Goal: Task Accomplishment & Management: Complete application form

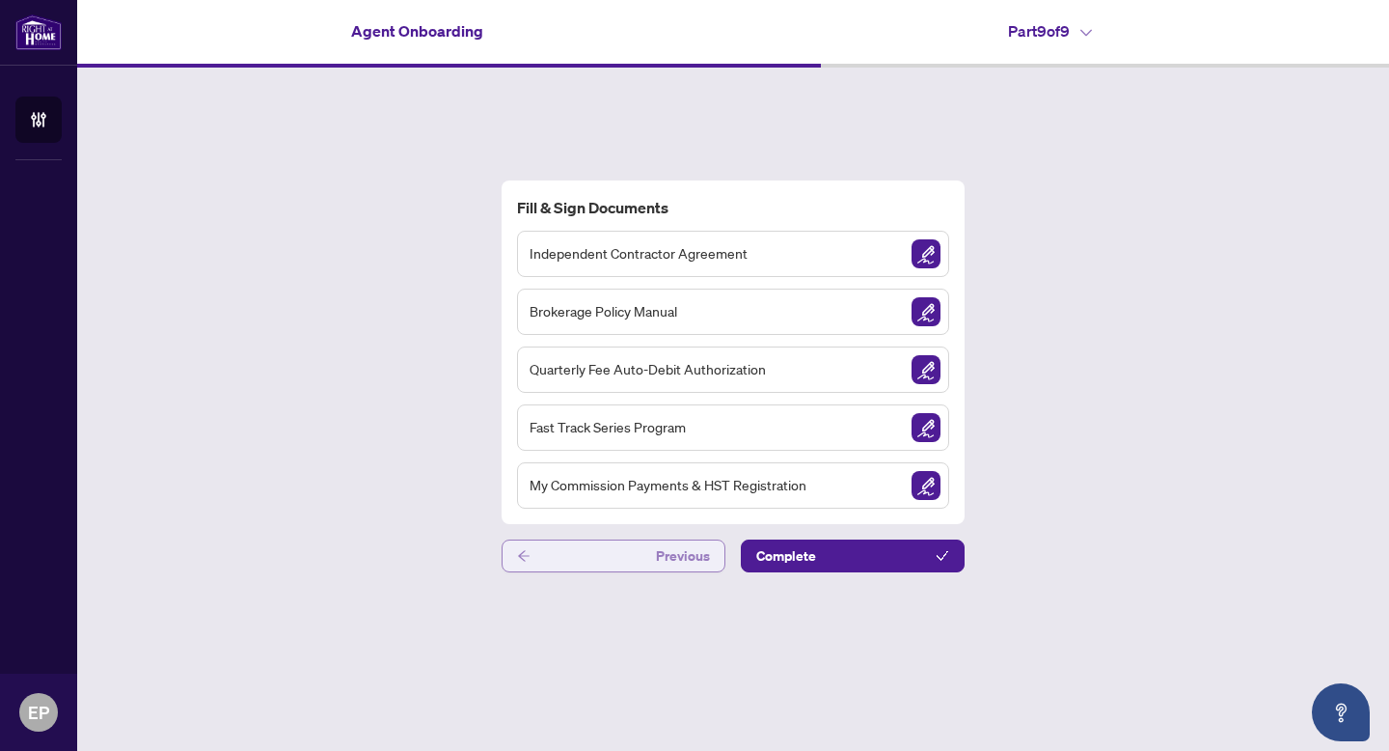
click at [607, 565] on button "Previous" at bounding box center [614, 555] width 224 height 33
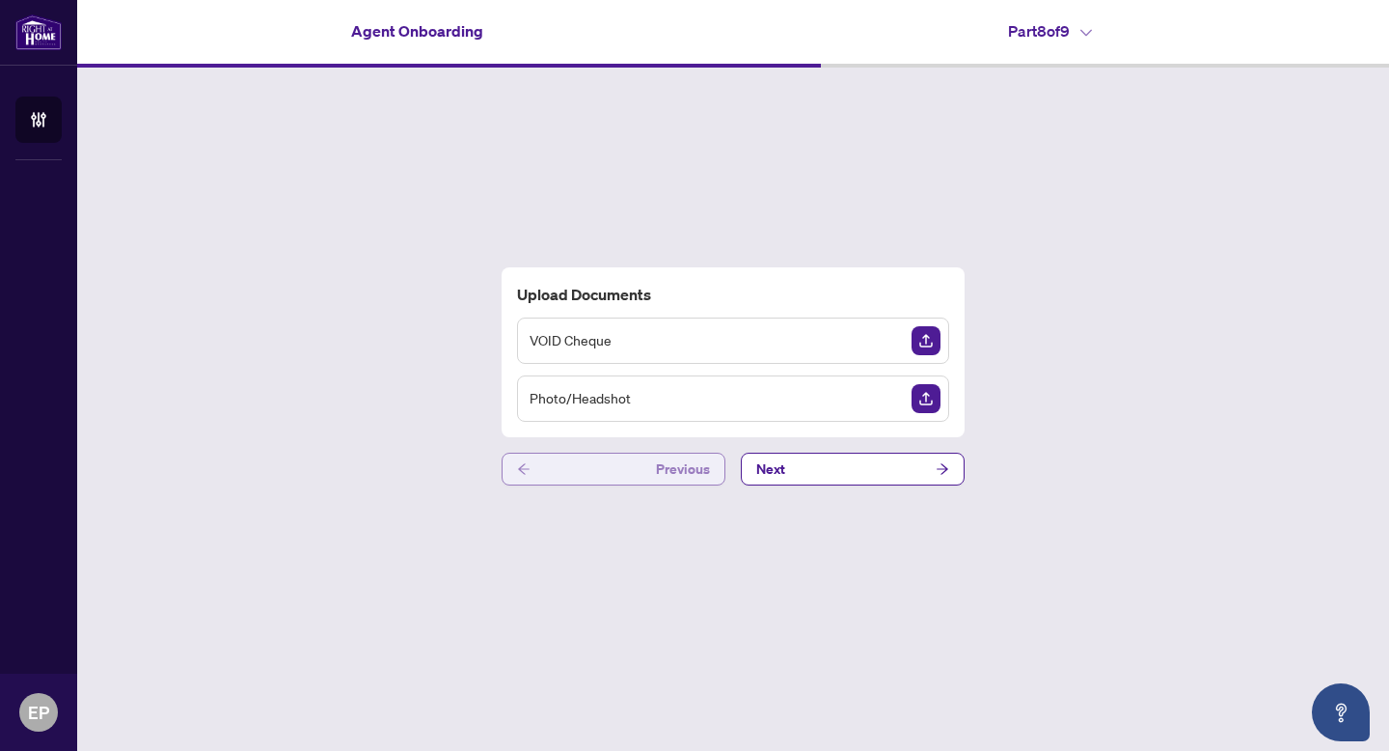
click at [590, 476] on button "Previous" at bounding box center [614, 468] width 224 height 33
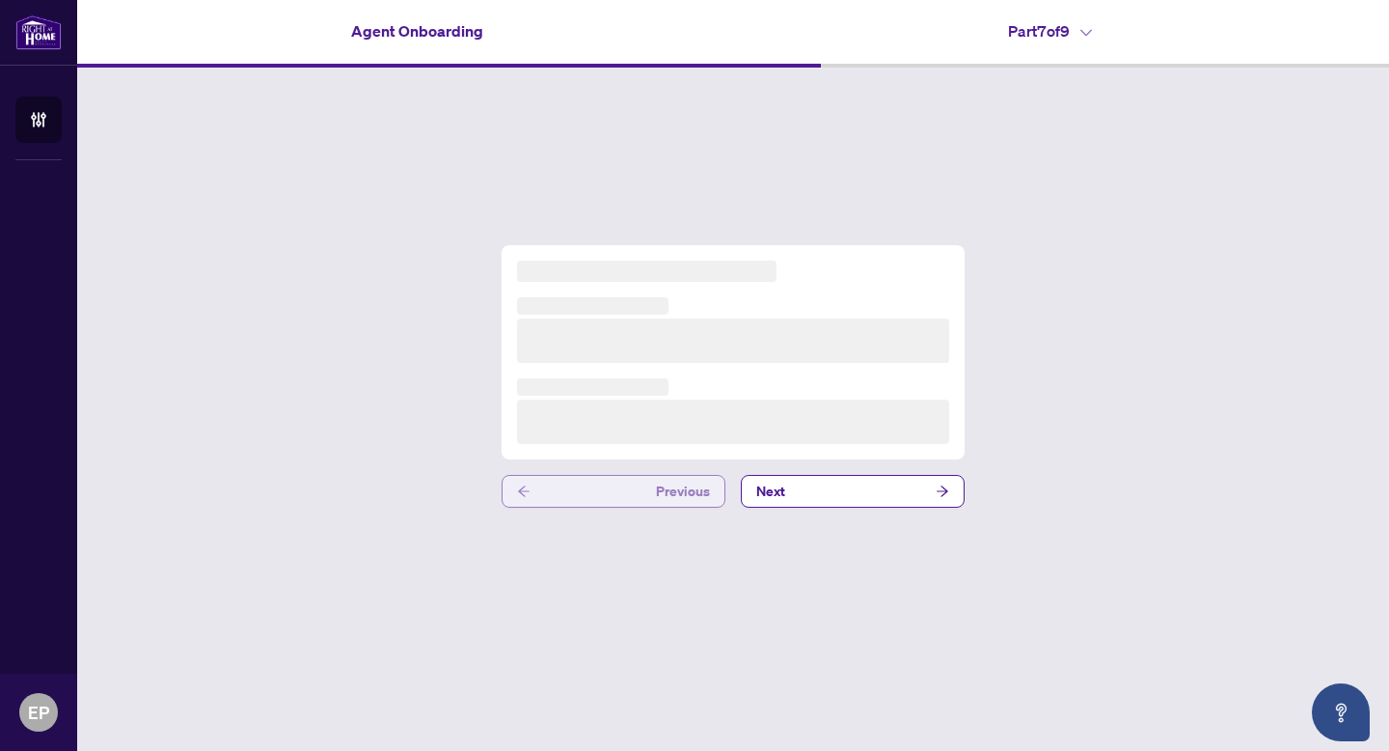
click at [590, 476] on button "Previous" at bounding box center [614, 491] width 224 height 33
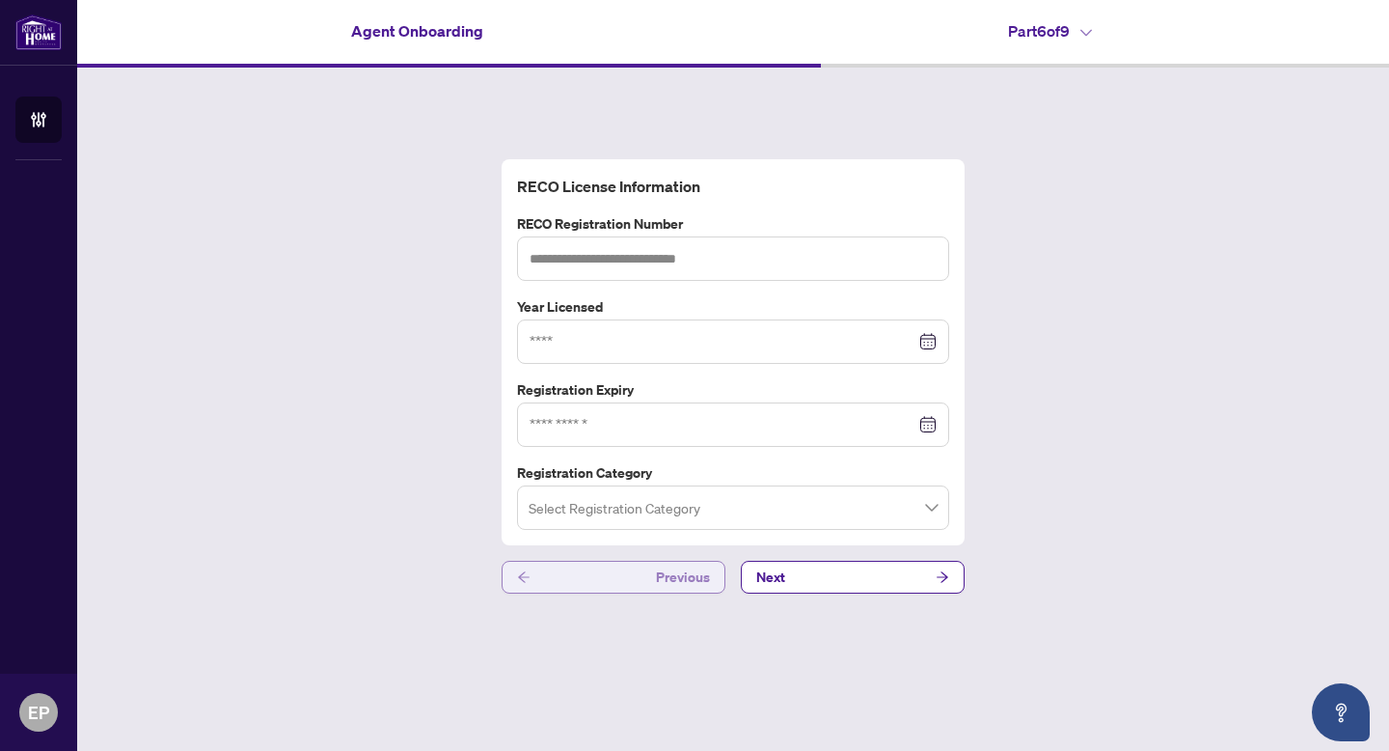
click at [580, 580] on button "Previous" at bounding box center [614, 576] width 224 height 33
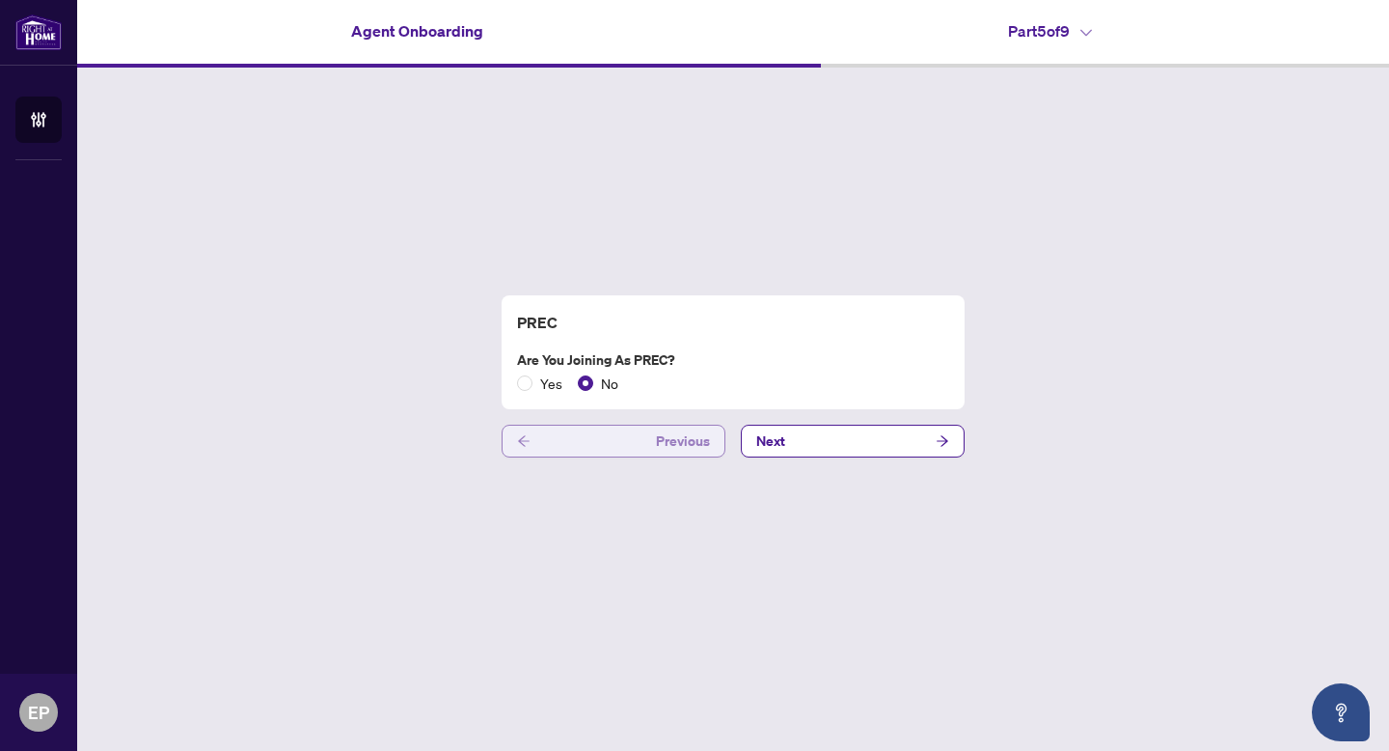
click at [569, 449] on button "Previous" at bounding box center [614, 440] width 224 height 33
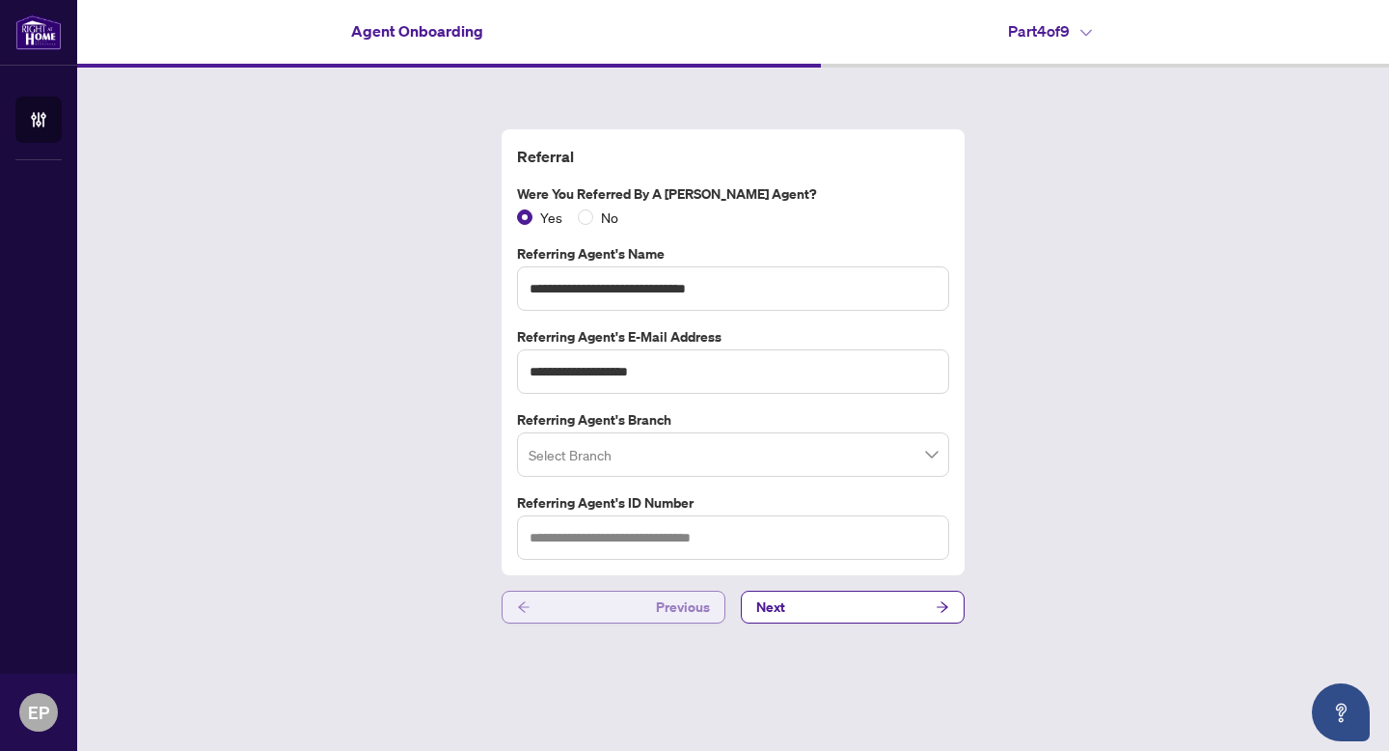
click at [605, 601] on button "Previous" at bounding box center [614, 606] width 224 height 33
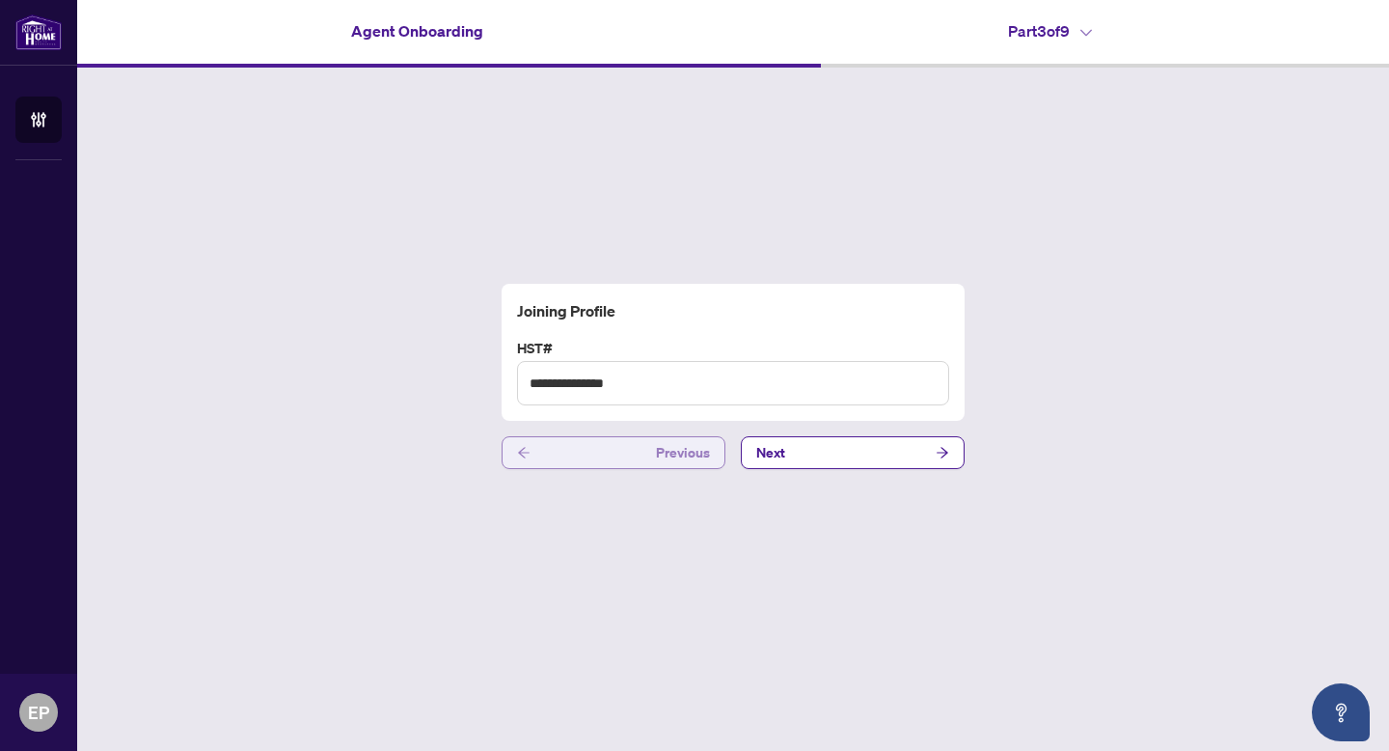
click at [577, 445] on button "Previous" at bounding box center [614, 452] width 224 height 33
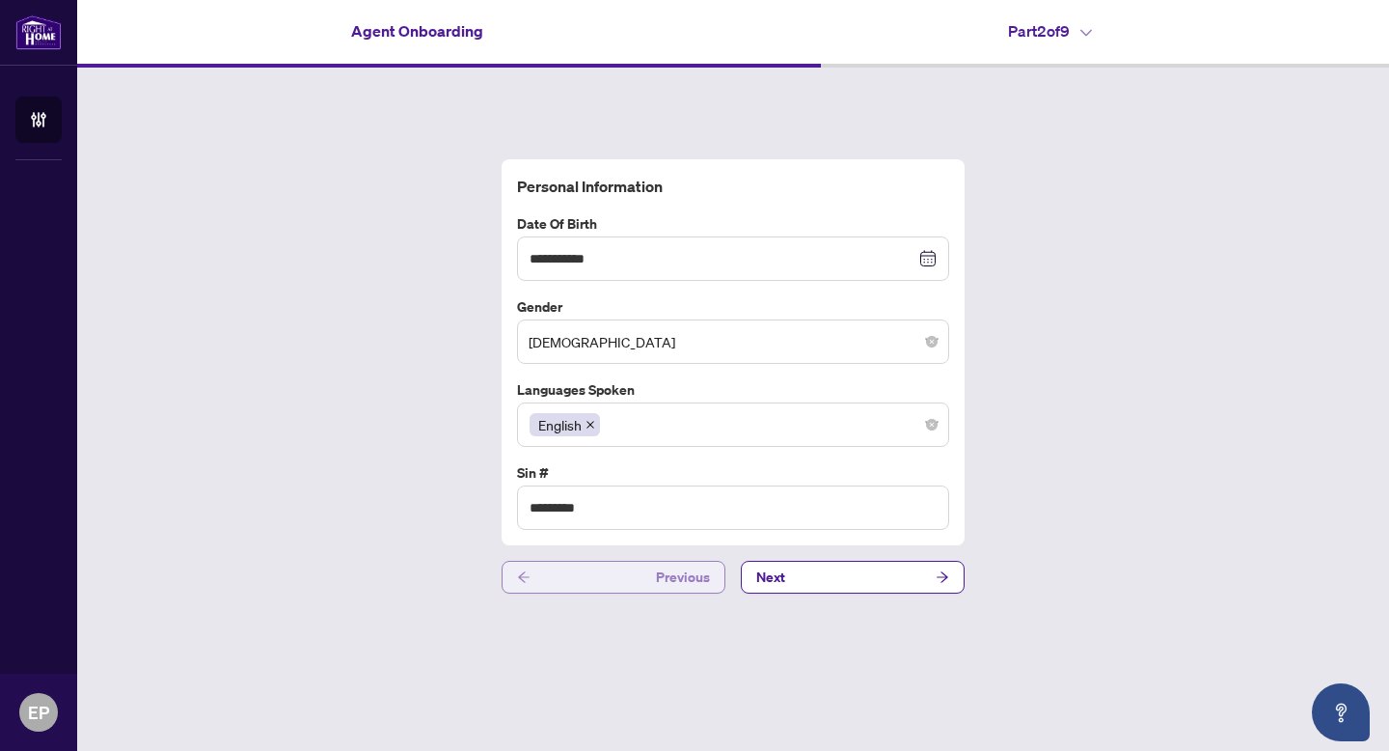
click at [580, 580] on button "Previous" at bounding box center [614, 576] width 224 height 33
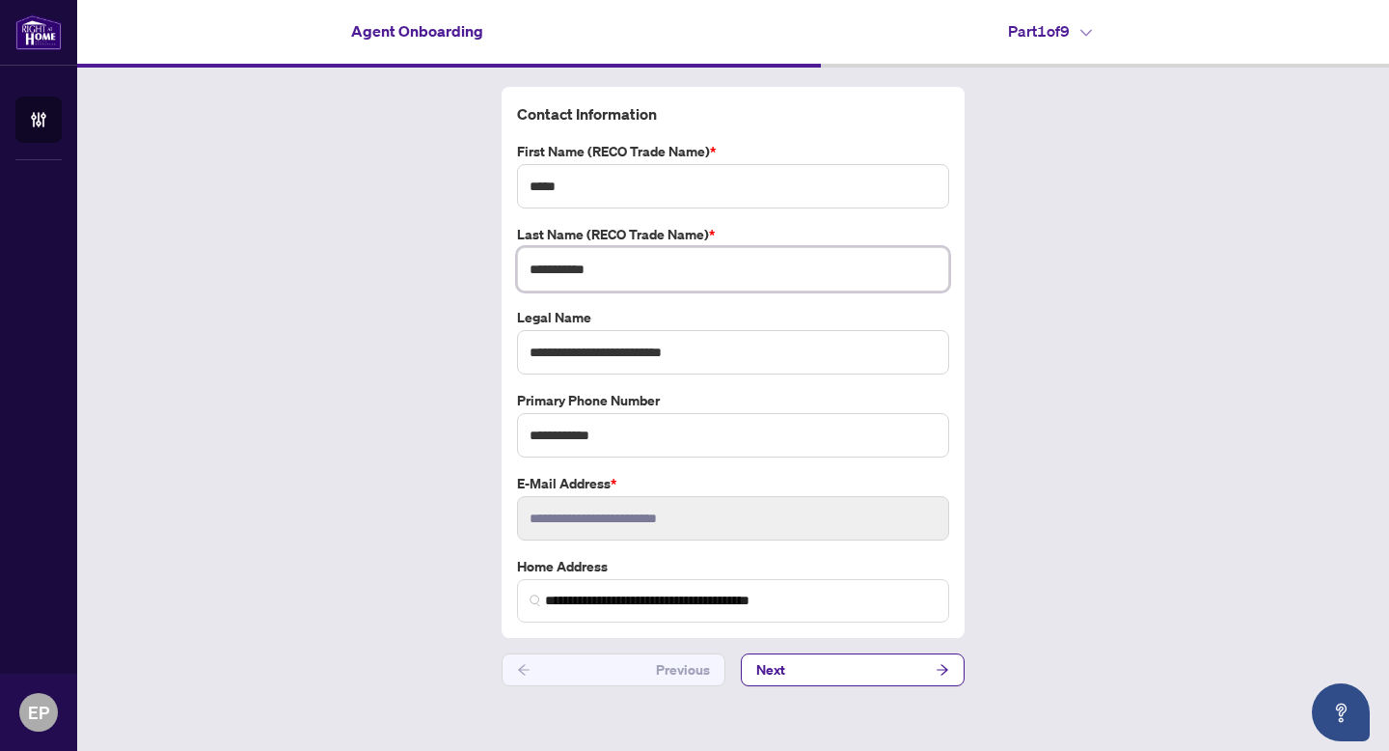
drag, startPoint x: 597, startPoint y: 269, endPoint x: 505, endPoint y: 263, distance: 92.8
click at [505, 263] on div "**********" at bounding box center [733, 362] width 463 height 551
click at [816, 666] on button "Next" at bounding box center [853, 669] width 224 height 33
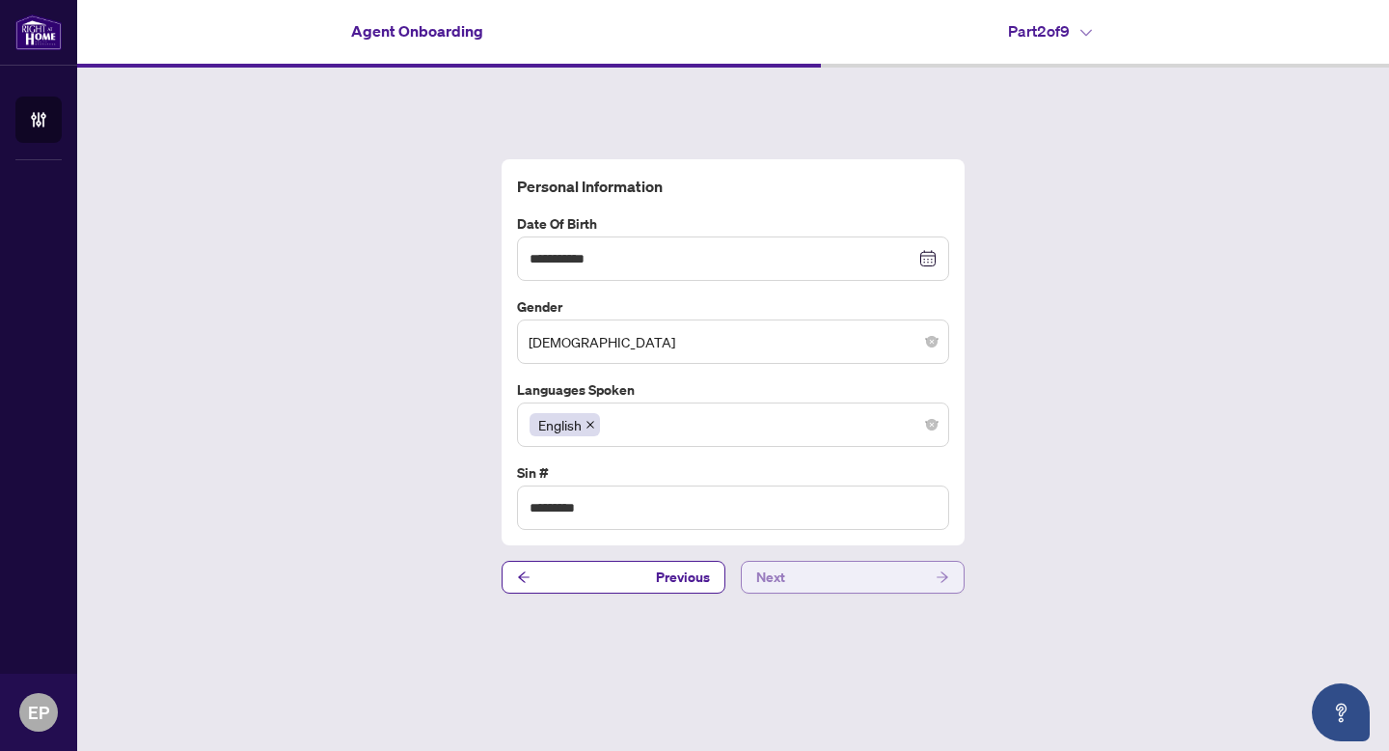
click at [812, 568] on button "Next" at bounding box center [853, 576] width 224 height 33
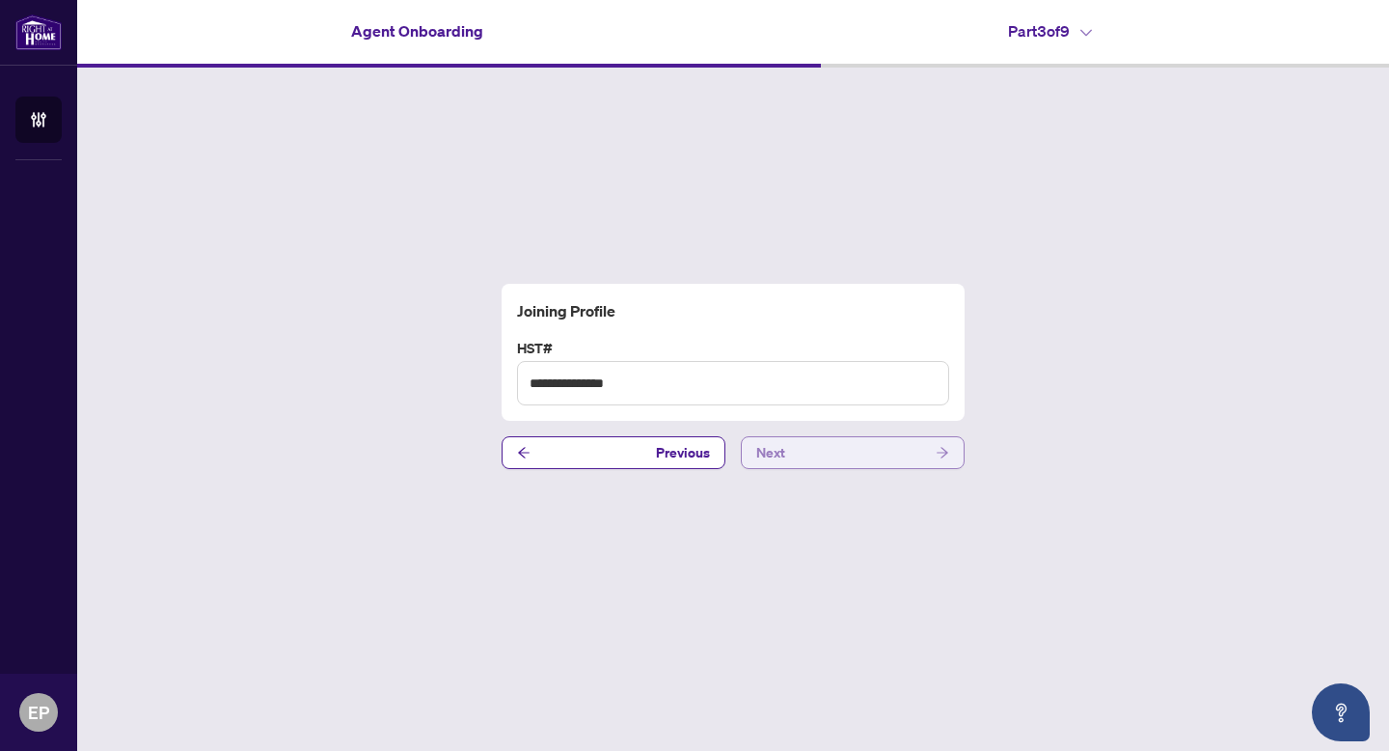
click at [835, 445] on button "Next" at bounding box center [853, 452] width 224 height 33
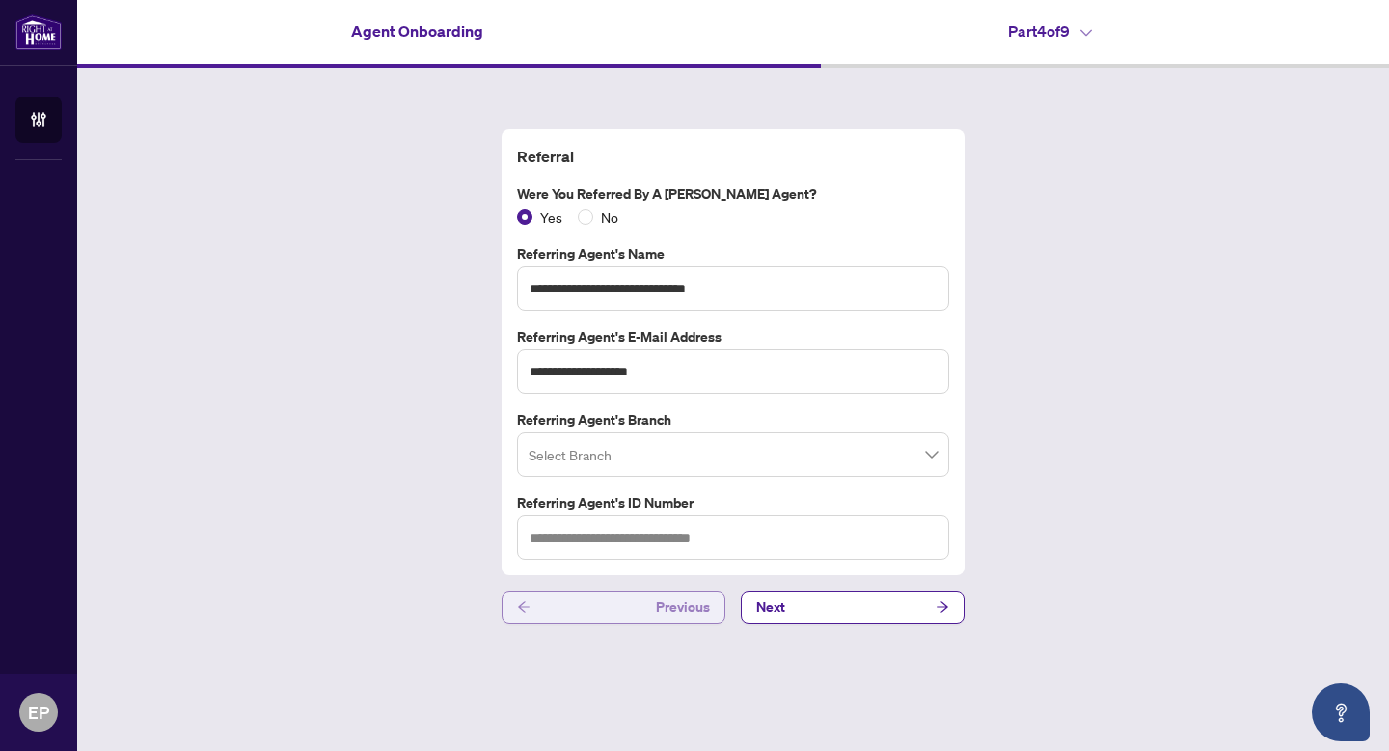
click at [643, 618] on button "Previous" at bounding box center [614, 606] width 224 height 33
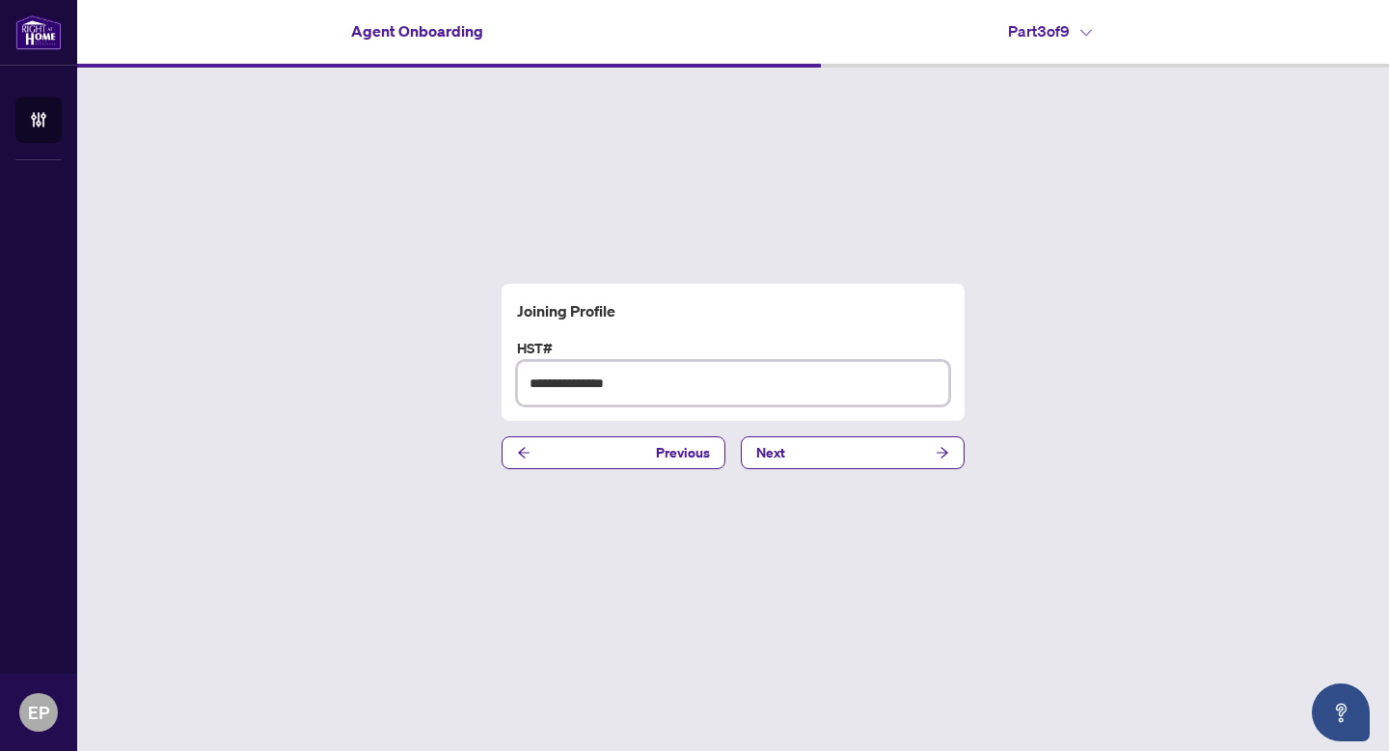
click at [594, 390] on input "**********" at bounding box center [733, 383] width 432 height 44
drag, startPoint x: 591, startPoint y: 387, endPoint x: 652, endPoint y: 394, distance: 61.1
click at [652, 394] on input "**********" at bounding box center [733, 383] width 432 height 44
click at [670, 393] on input "**********" at bounding box center [733, 383] width 432 height 44
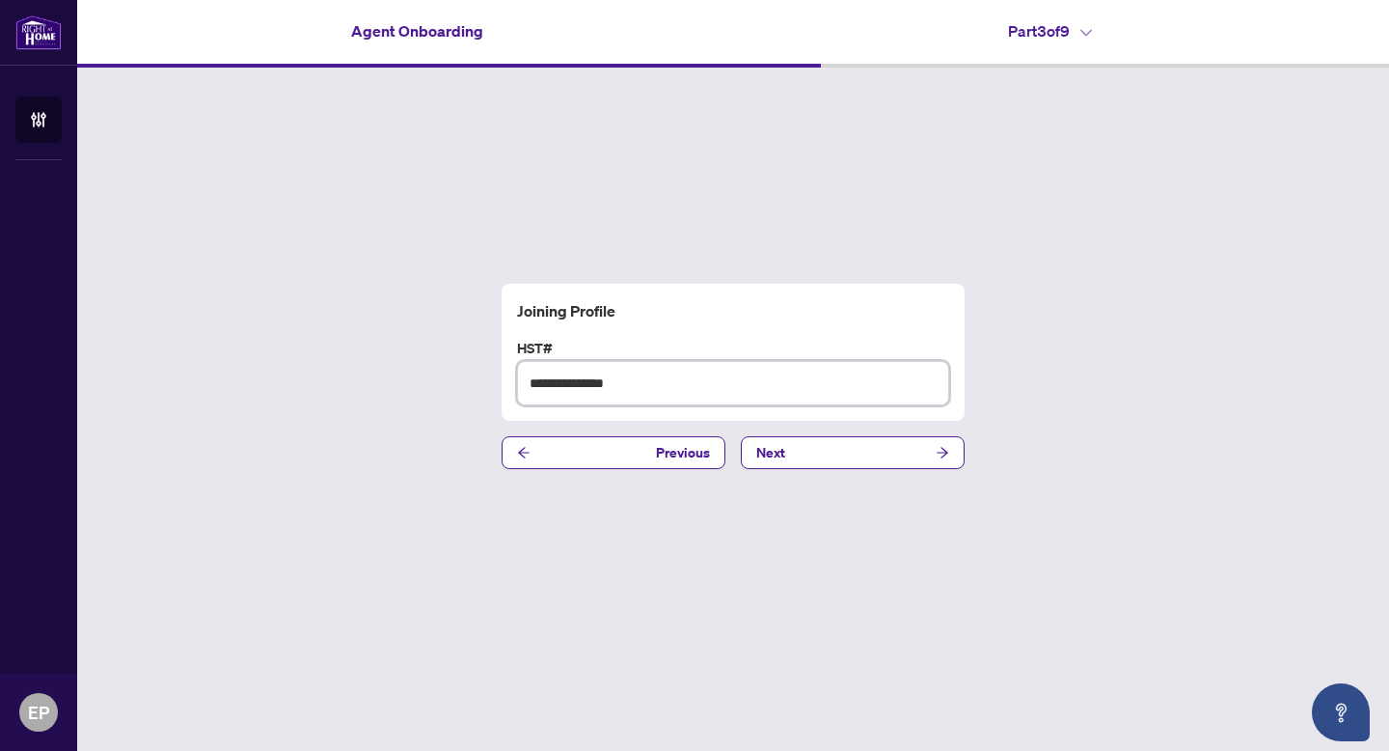
click at [670, 393] on input "**********" at bounding box center [733, 383] width 432 height 44
click at [760, 446] on span "Next" at bounding box center [770, 452] width 29 height 31
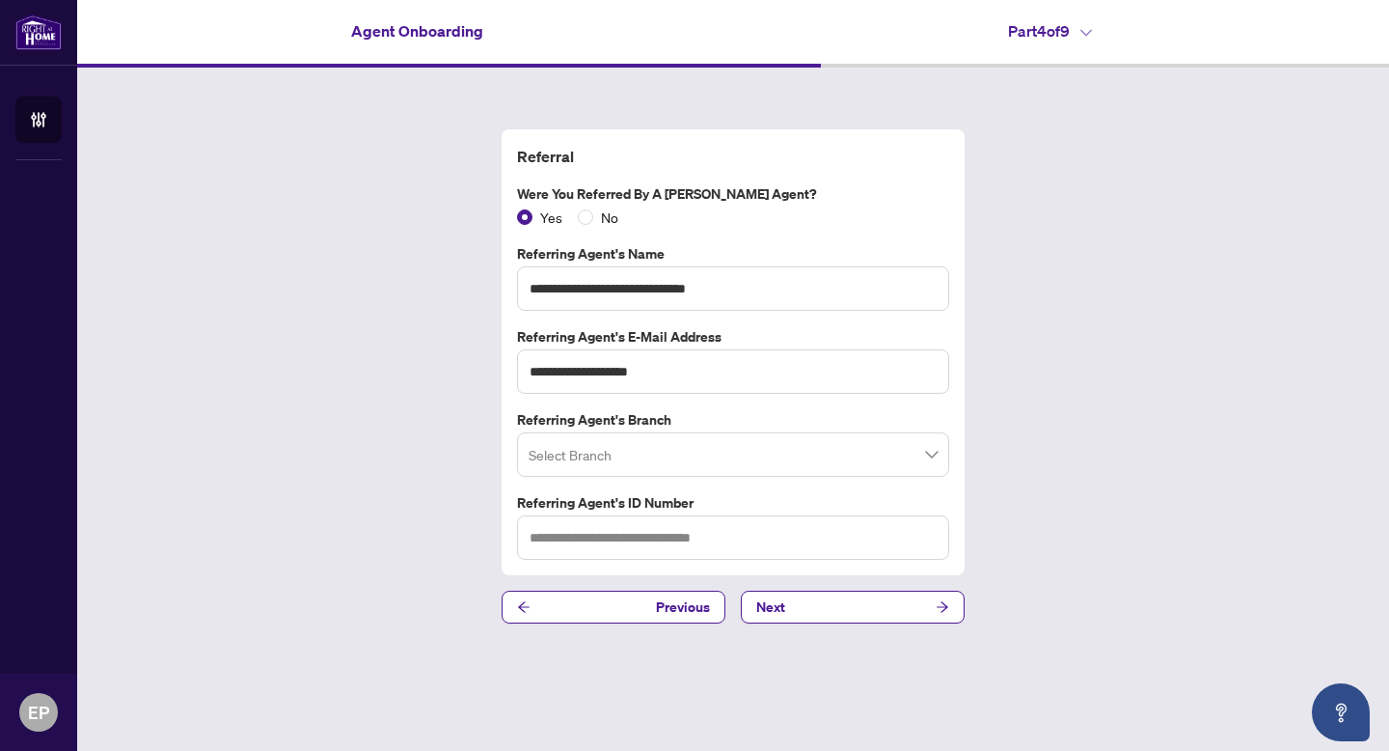
click at [601, 466] on input "search" at bounding box center [725, 457] width 392 height 42
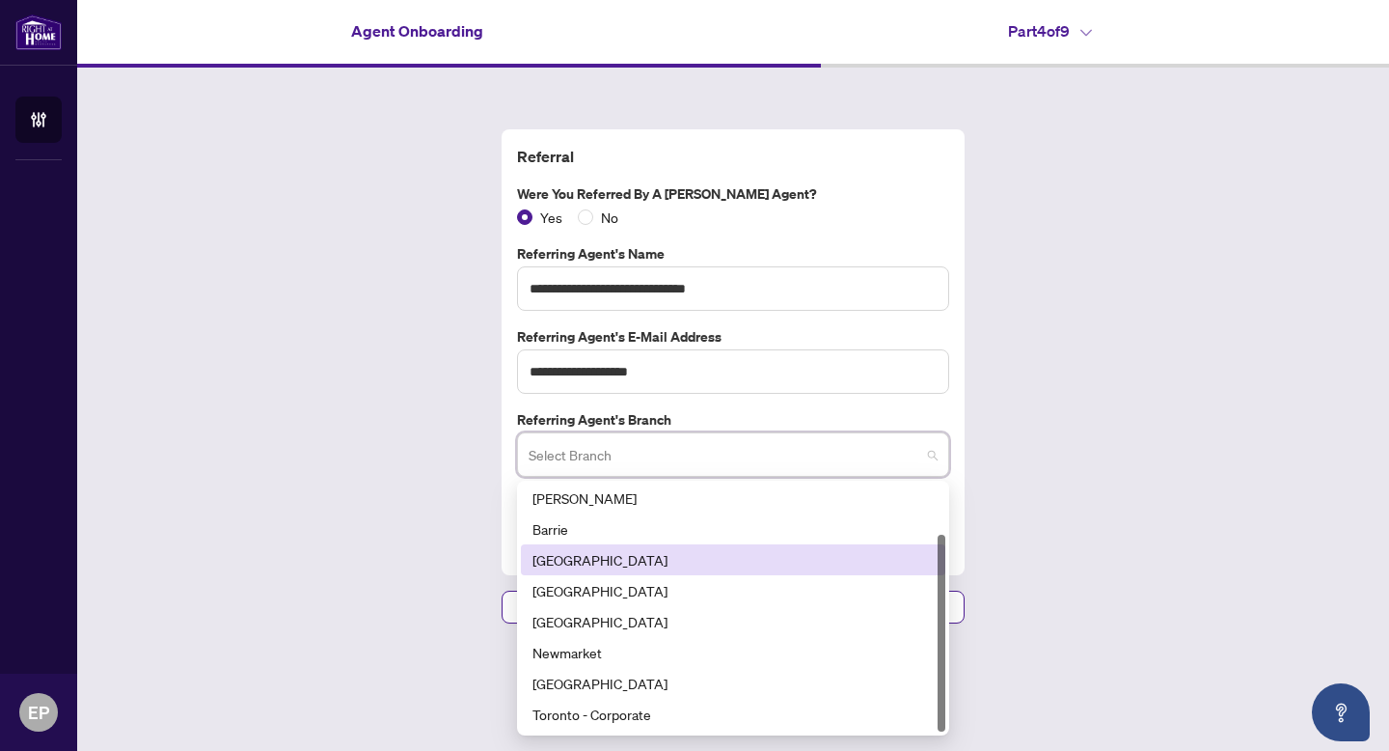
scroll to position [62, 0]
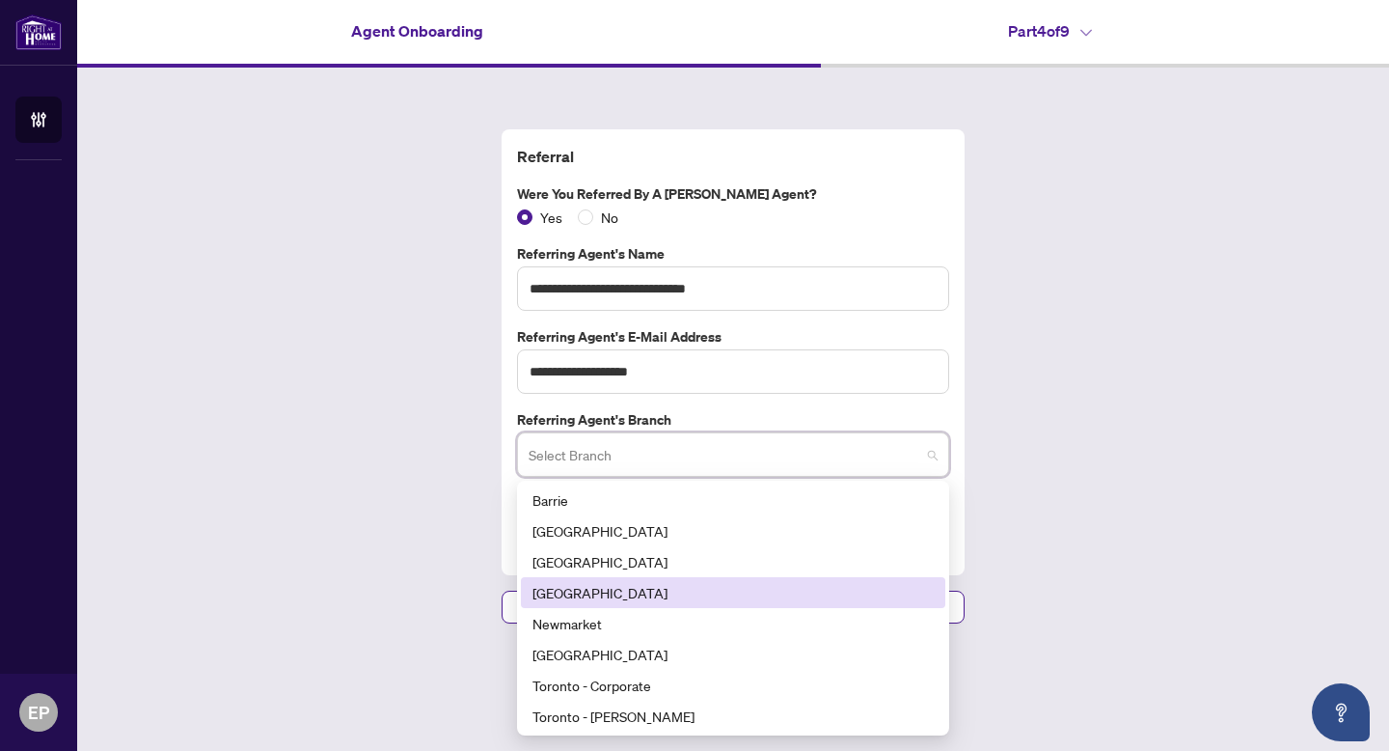
click at [594, 587] on div "[GEOGRAPHIC_DATA]" at bounding box center [732, 592] width 401 height 21
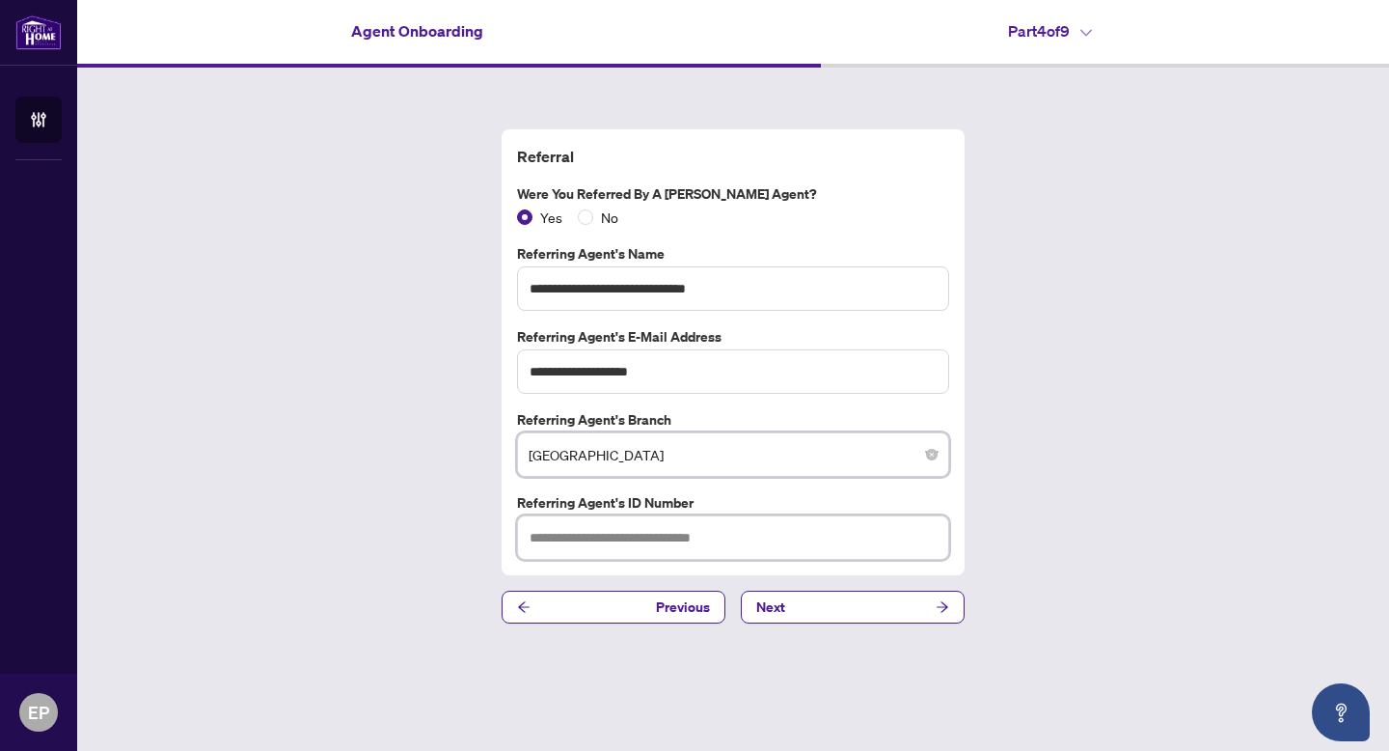
click at [594, 541] on input "text" at bounding box center [733, 537] width 432 height 44
click at [789, 613] on button "Next" at bounding box center [853, 606] width 224 height 33
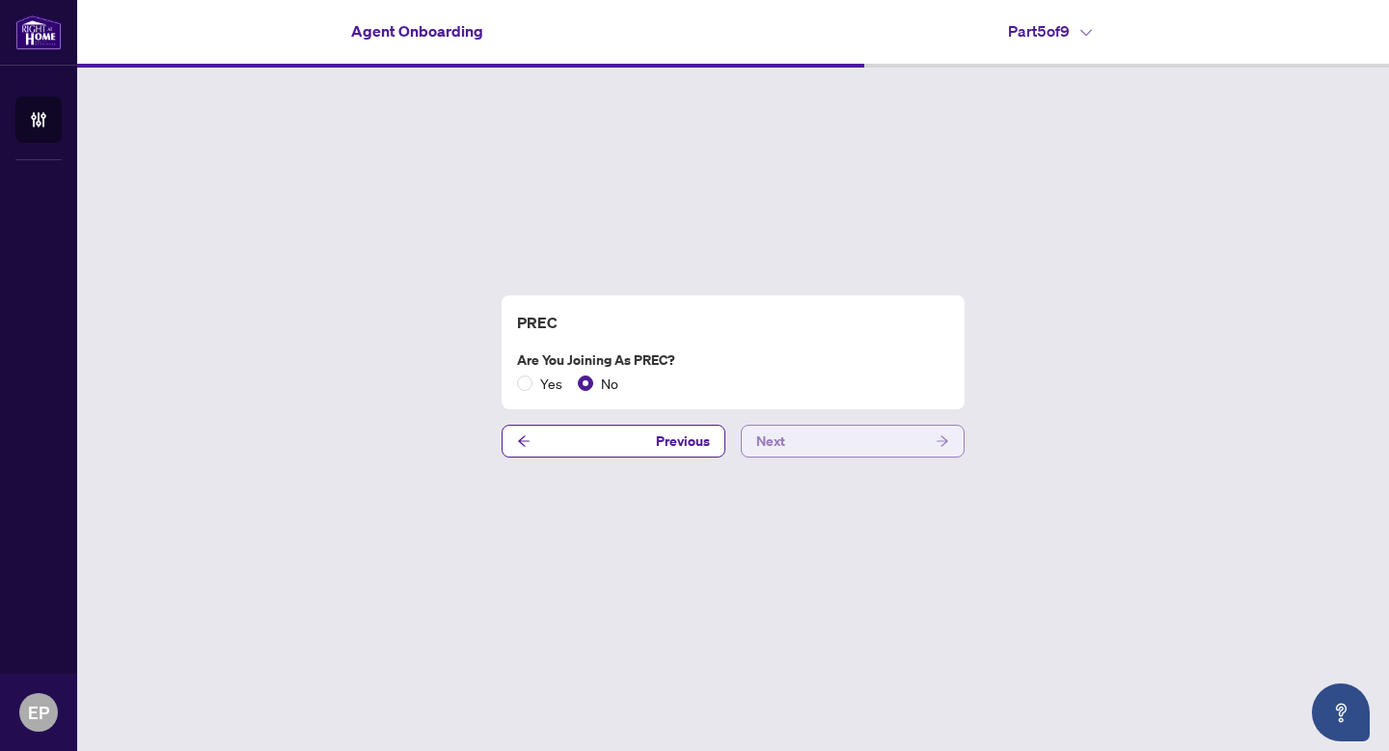
click at [839, 450] on button "Next" at bounding box center [853, 440] width 224 height 33
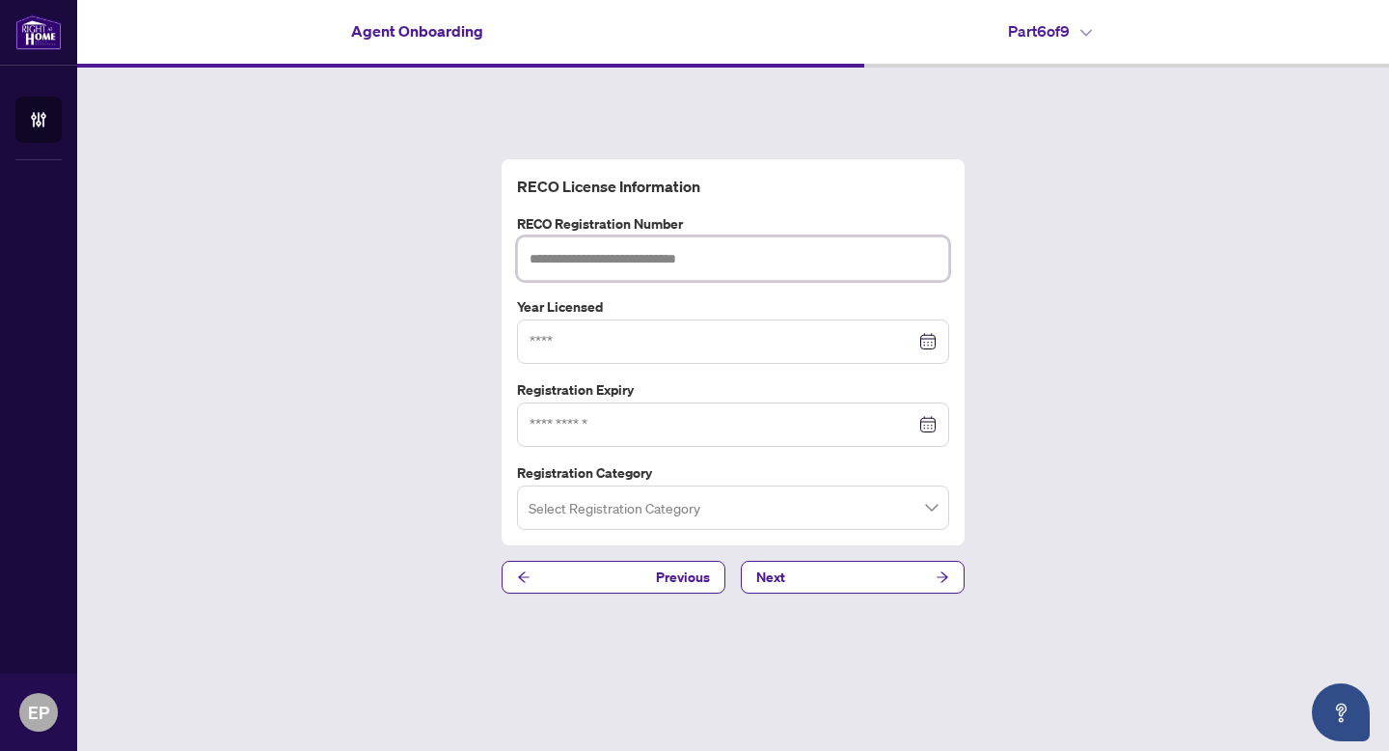
click at [590, 255] on input "text" at bounding box center [733, 258] width 432 height 44
click at [833, 570] on button "Next" at bounding box center [853, 576] width 224 height 33
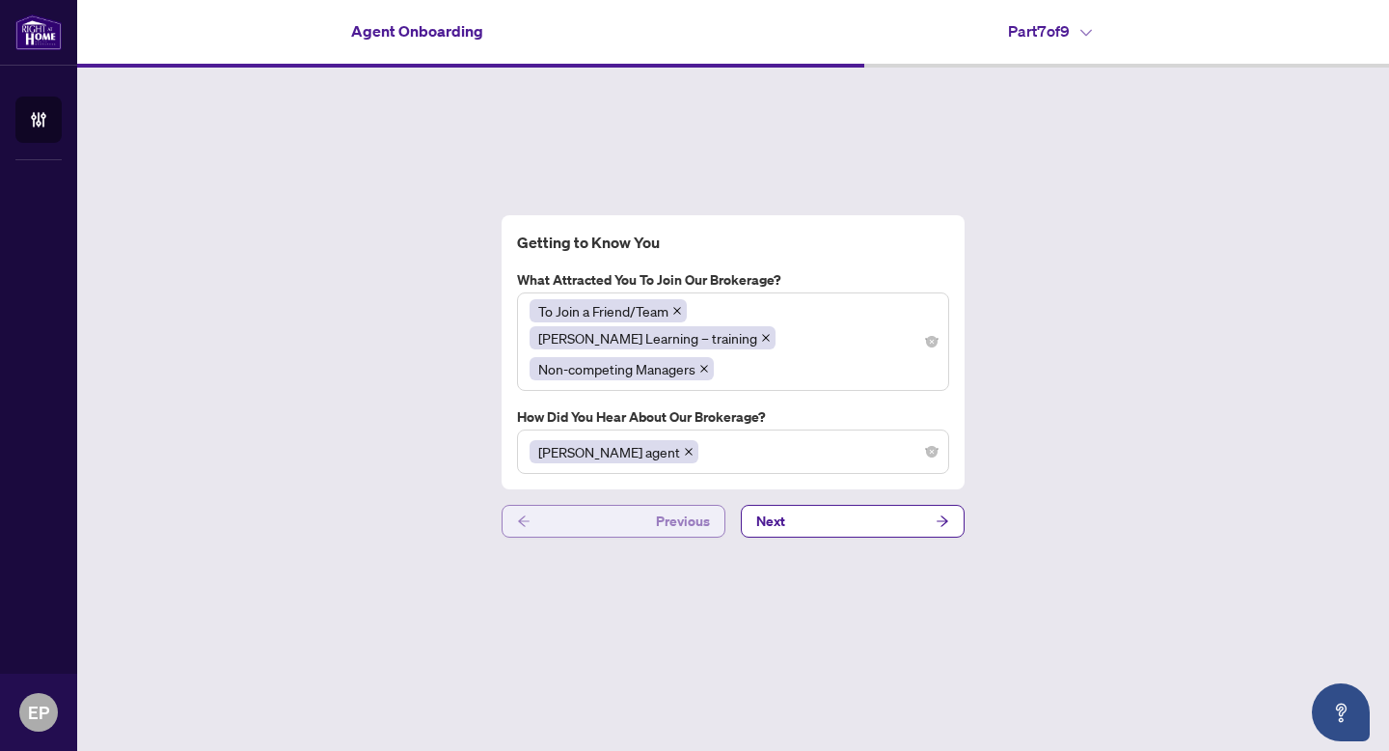
click at [675, 510] on span "Previous" at bounding box center [683, 520] width 54 height 31
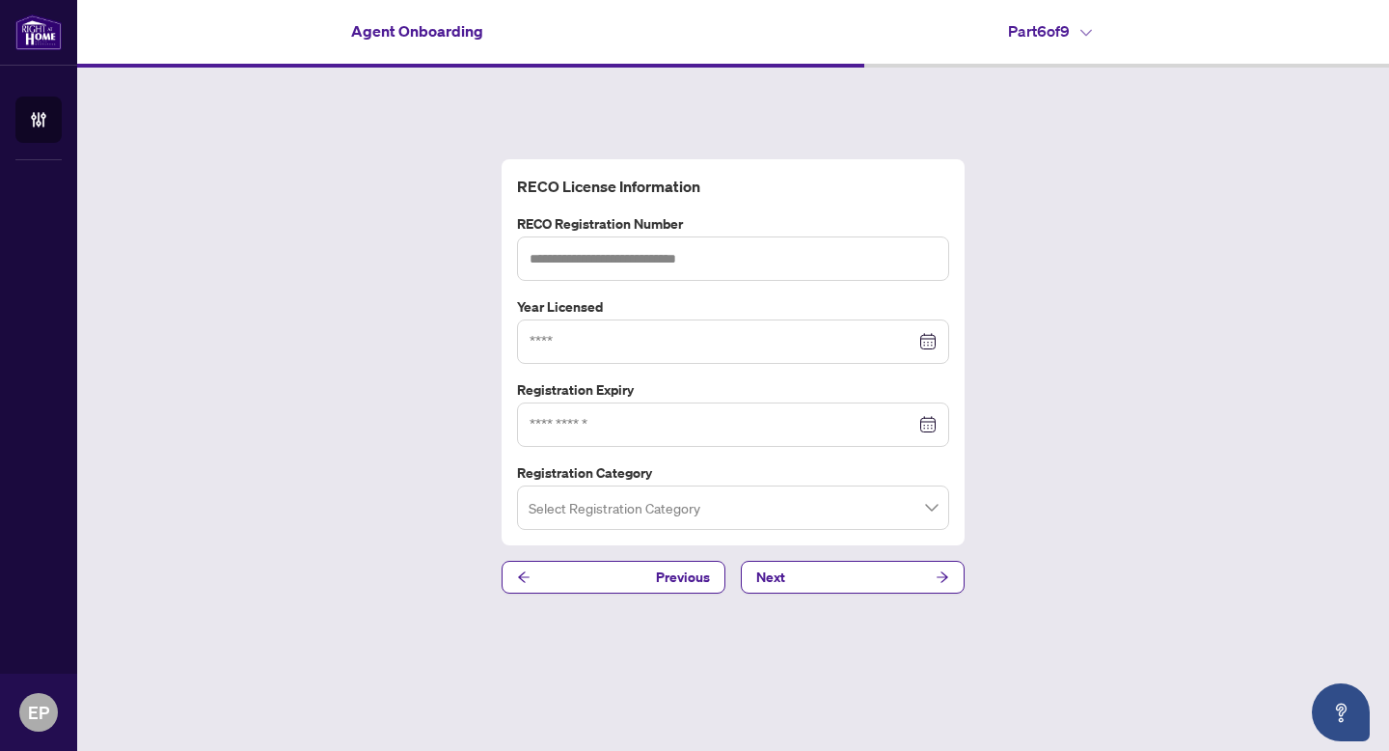
click at [676, 505] on input "search" at bounding box center [725, 510] width 392 height 42
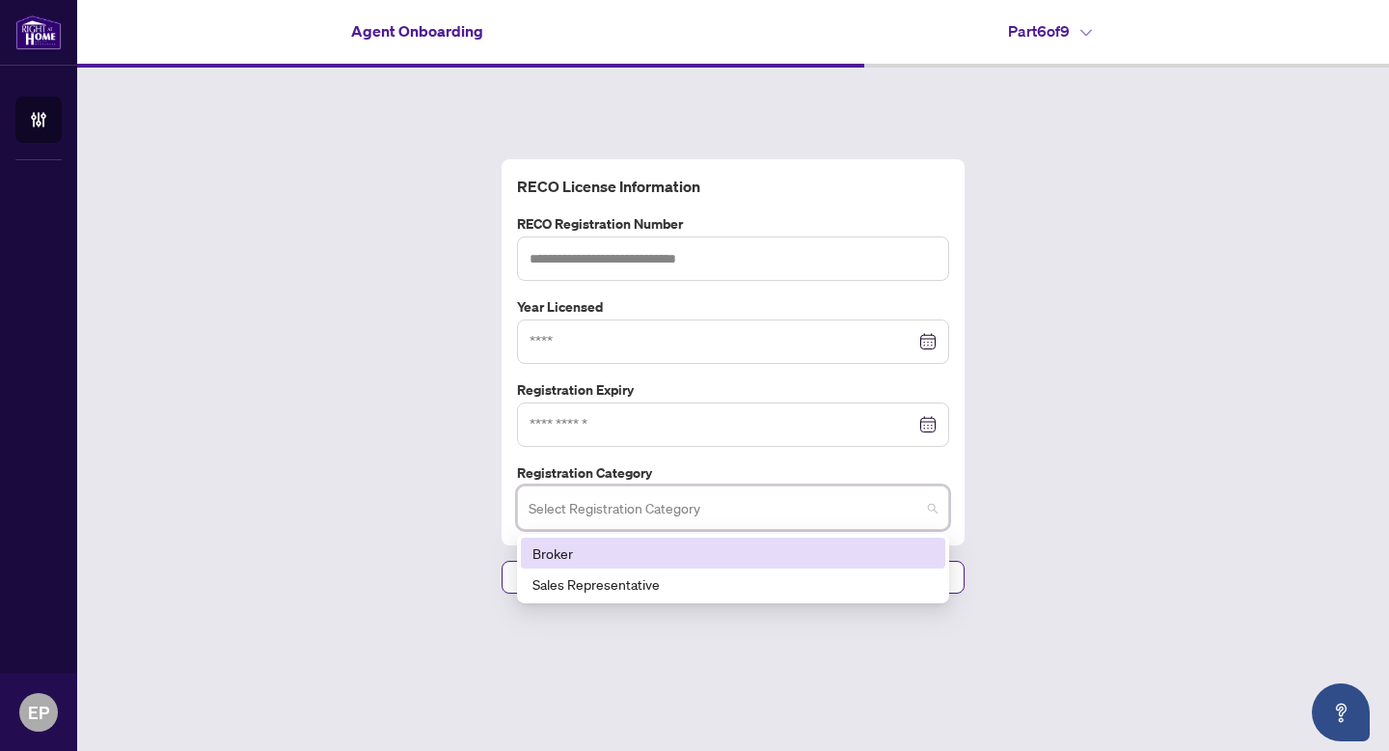
click at [682, 507] on input "search" at bounding box center [725, 510] width 392 height 42
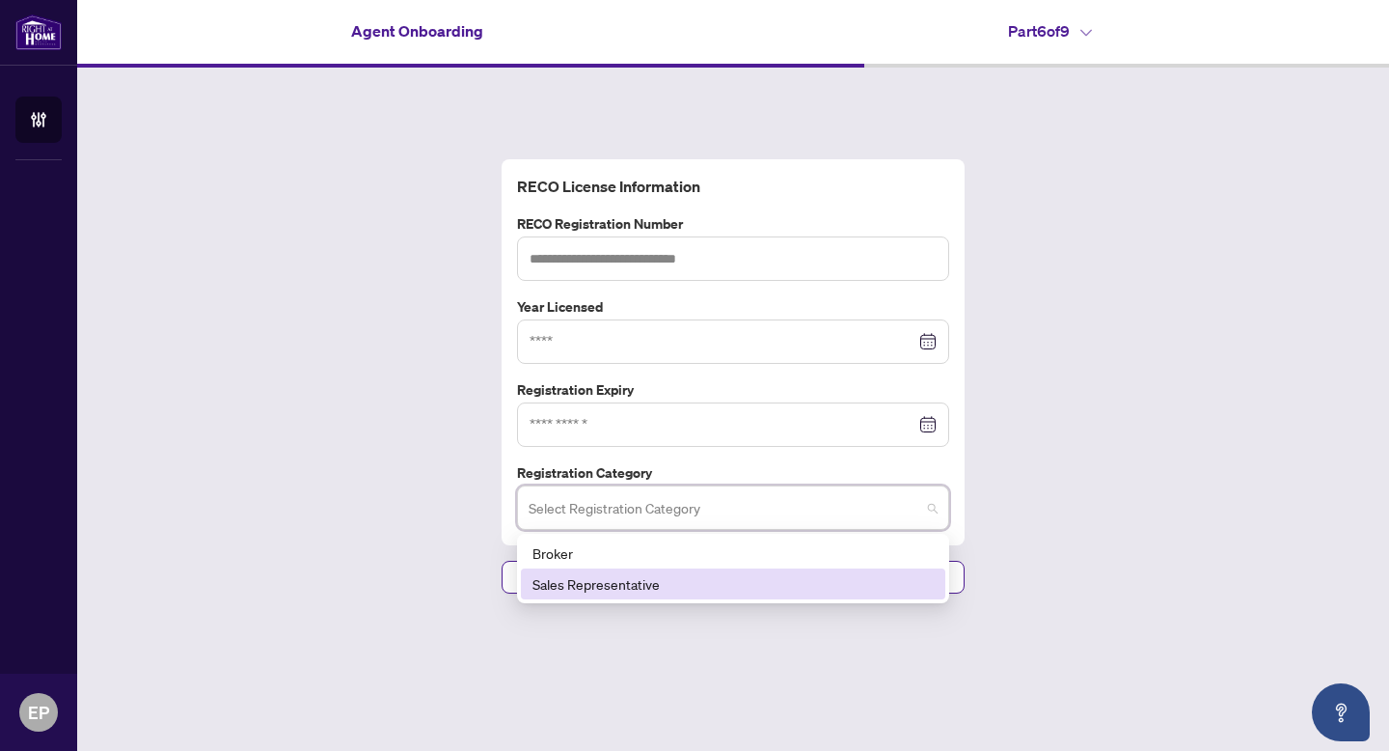
click at [684, 575] on div "Sales Representative" at bounding box center [732, 583] width 401 height 21
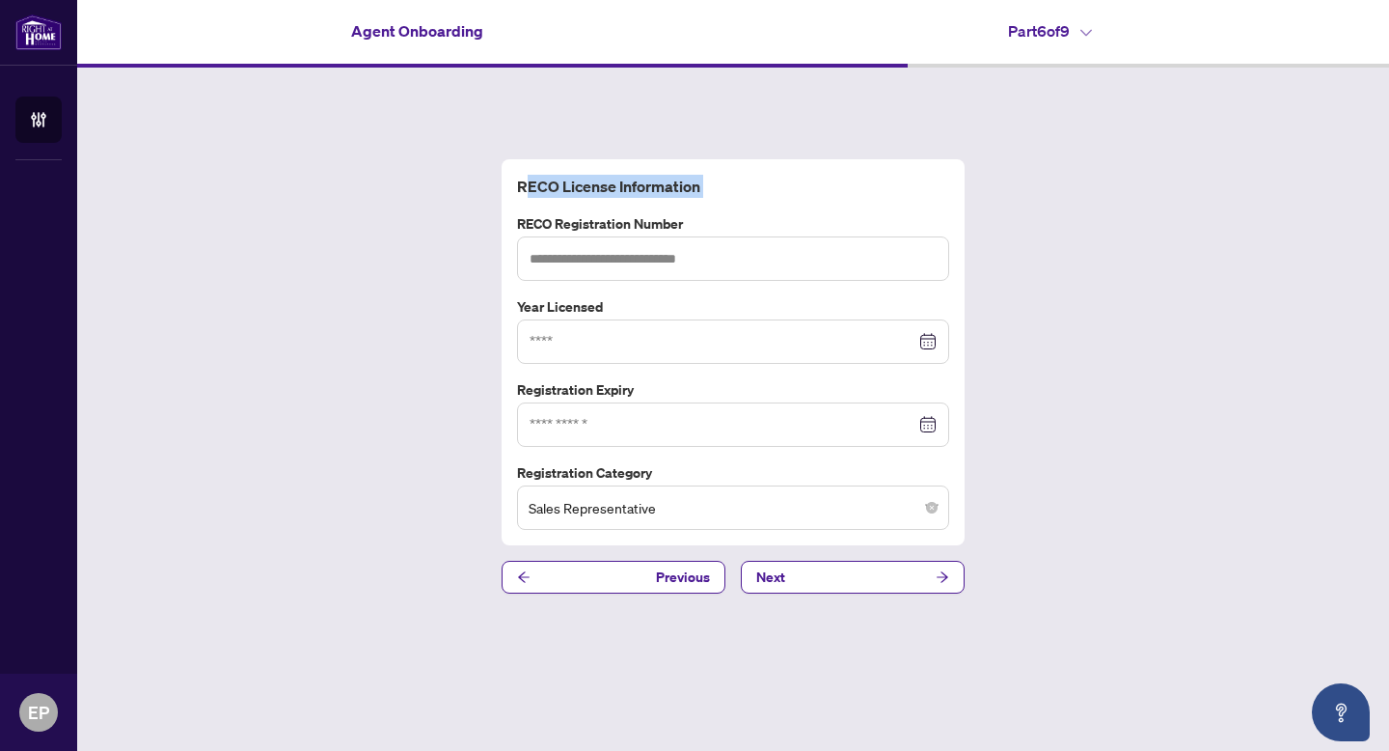
drag, startPoint x: 525, startPoint y: 184, endPoint x: 669, endPoint y: 207, distance: 146.5
click at [669, 207] on div "RECO License Information RECO Registration Number Year Licensed Registration Ex…" at bounding box center [733, 352] width 448 height 355
click at [810, 583] on button "Next" at bounding box center [853, 576] width 224 height 33
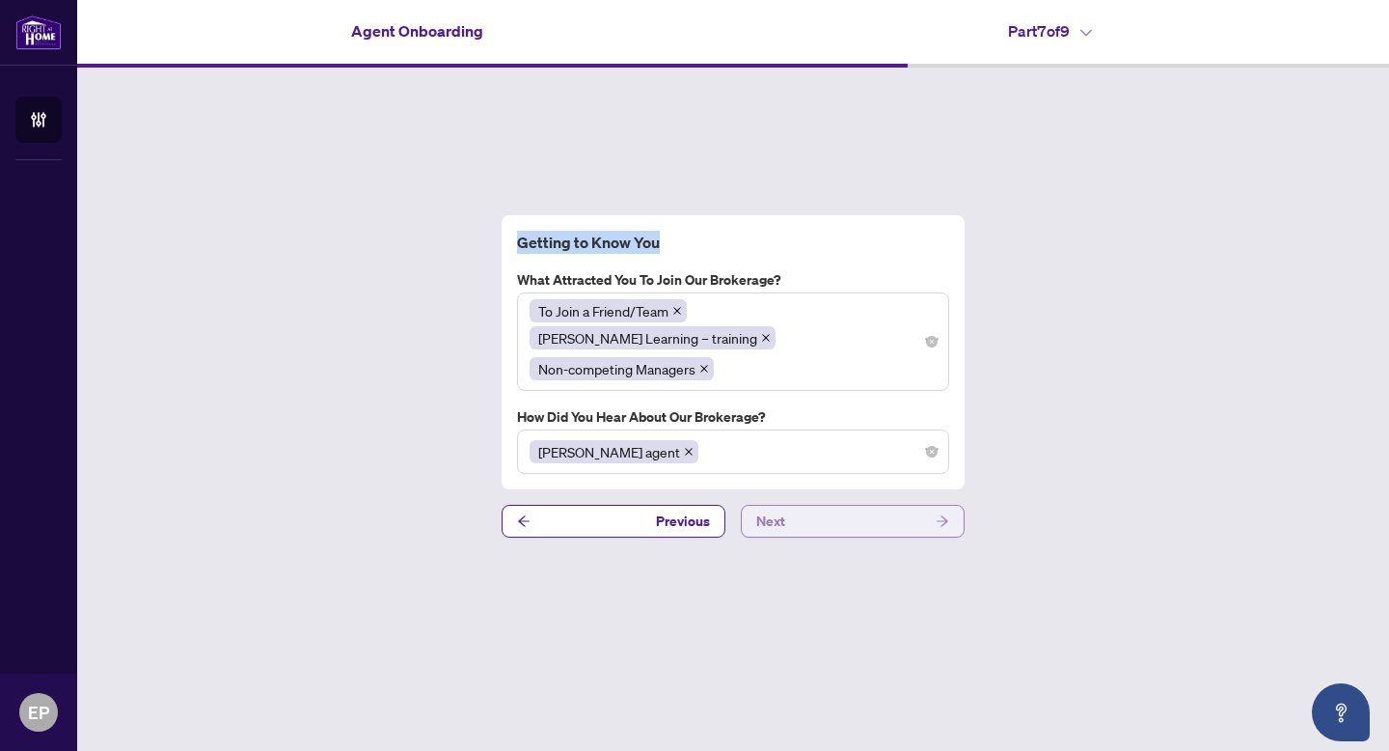
click at [794, 515] on button "Next" at bounding box center [853, 521] width 224 height 33
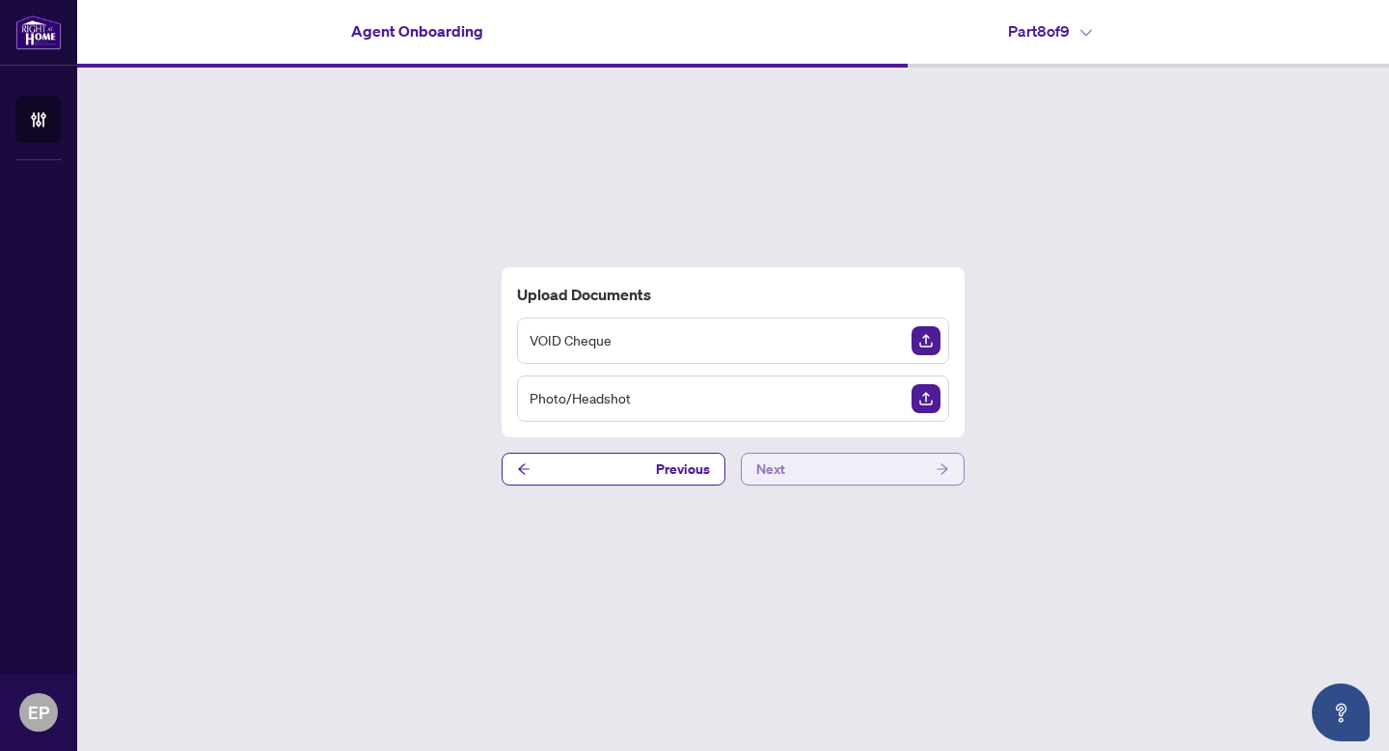
click at [854, 475] on button "Next" at bounding box center [853, 468] width 224 height 33
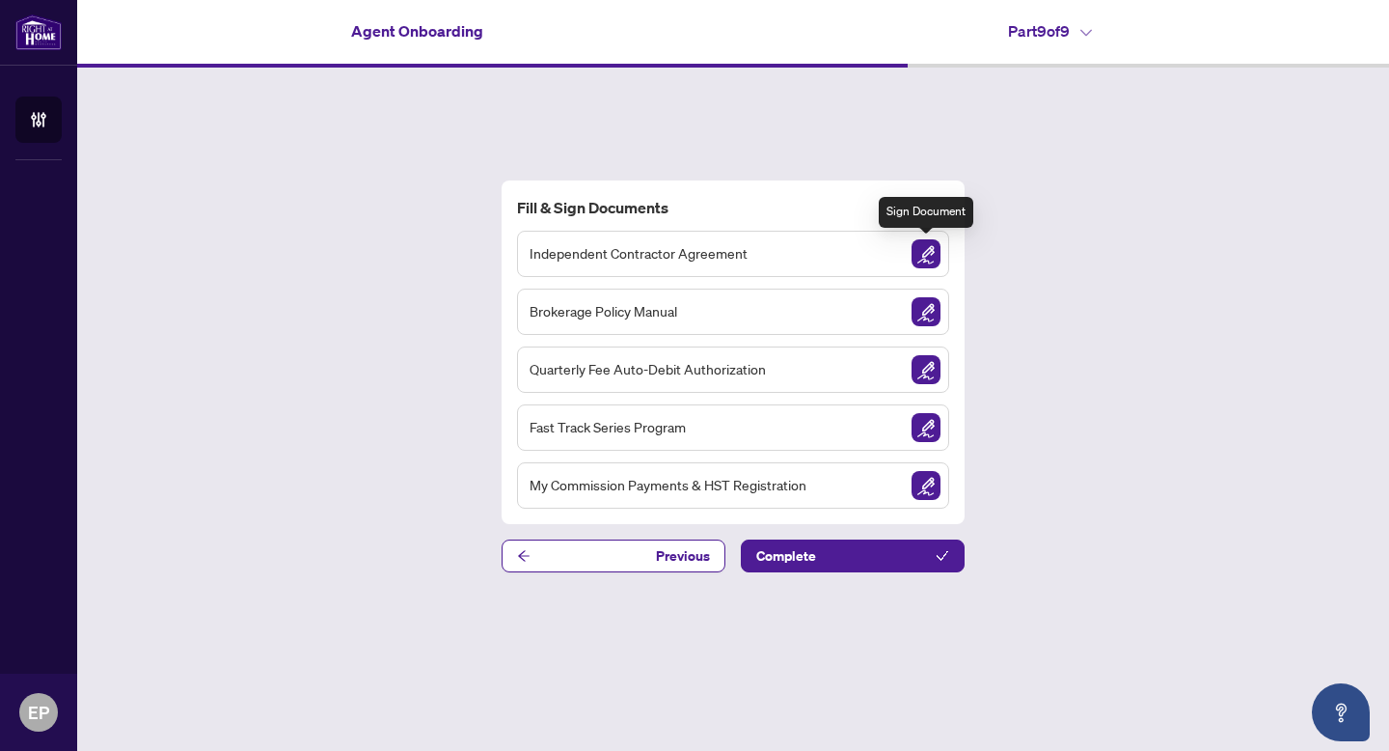
click at [934, 250] on img "Sign Document" at bounding box center [926, 253] width 29 height 29
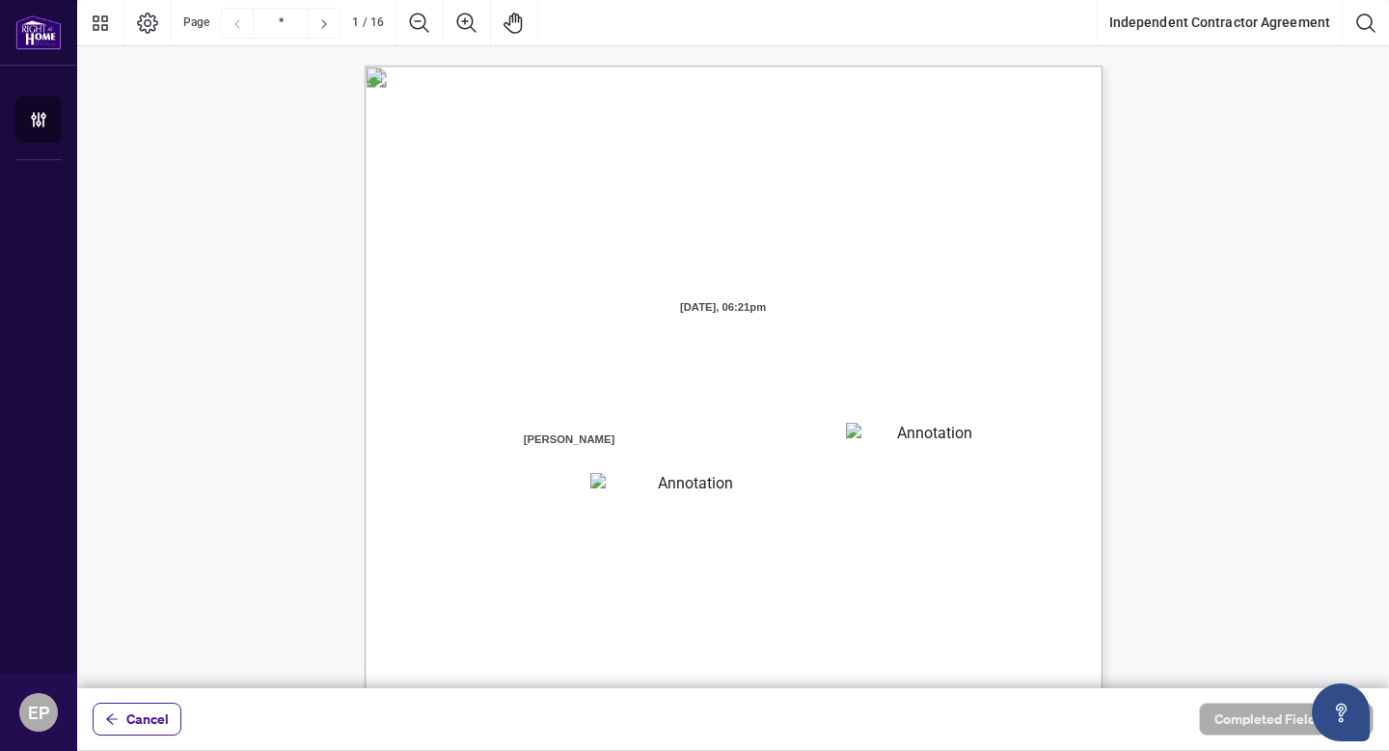
click at [859, 435] on textarea "01JXFR56RBW9B4NE74B50HY96A" at bounding box center [926, 437] width 160 height 29
click at [859, 435] on textarea "01JXFR56RBW9B4NE74B50HY96A" at bounding box center [926, 437] width 161 height 29
click at [893, 429] on textarea "01JXFR56RBW9B4NE74B50HY96A" at bounding box center [926, 437] width 161 height 29
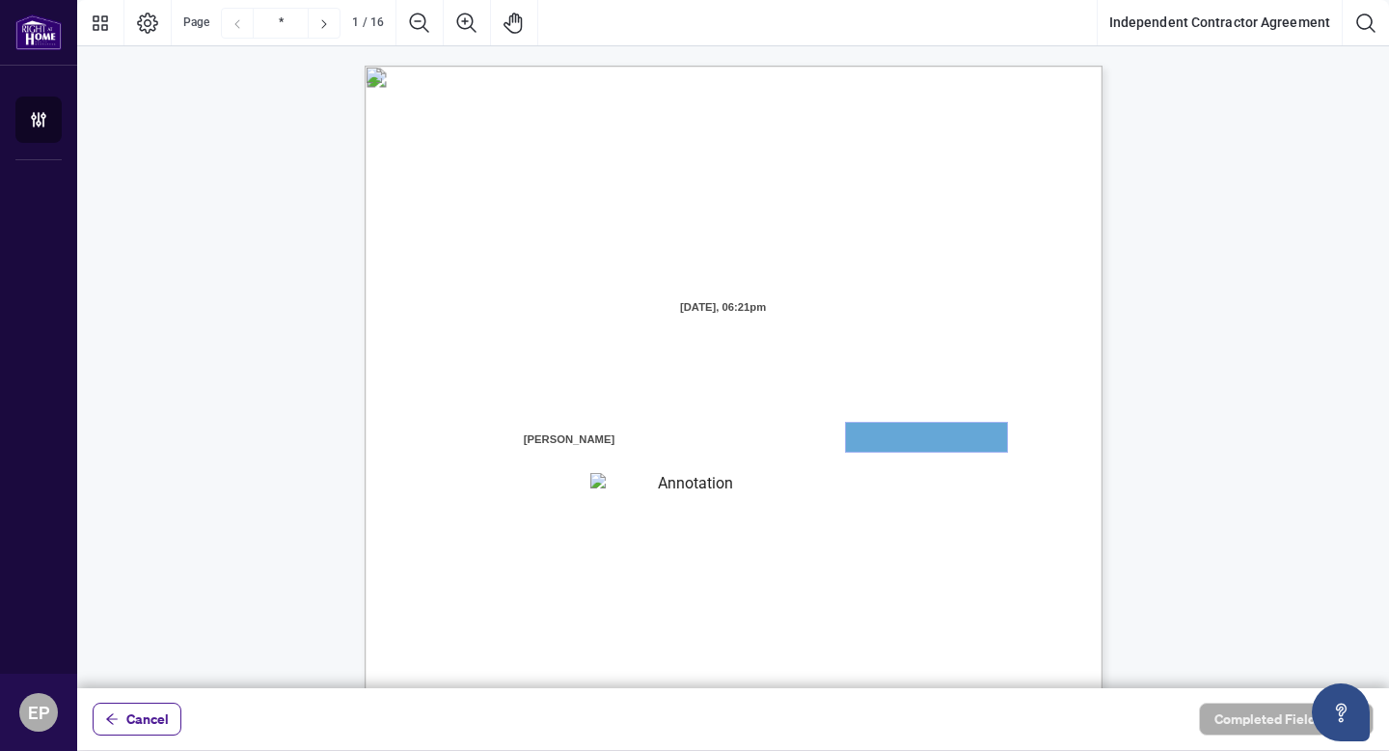
click at [893, 429] on textarea "01JXFR56RBW9B4NE74B50HY96A" at bounding box center [926, 437] width 161 height 29
click at [131, 21] on button "Page Layout" at bounding box center [147, 23] width 46 height 46
click at [108, 17] on icon "Thumbnails" at bounding box center [100, 23] width 23 height 23
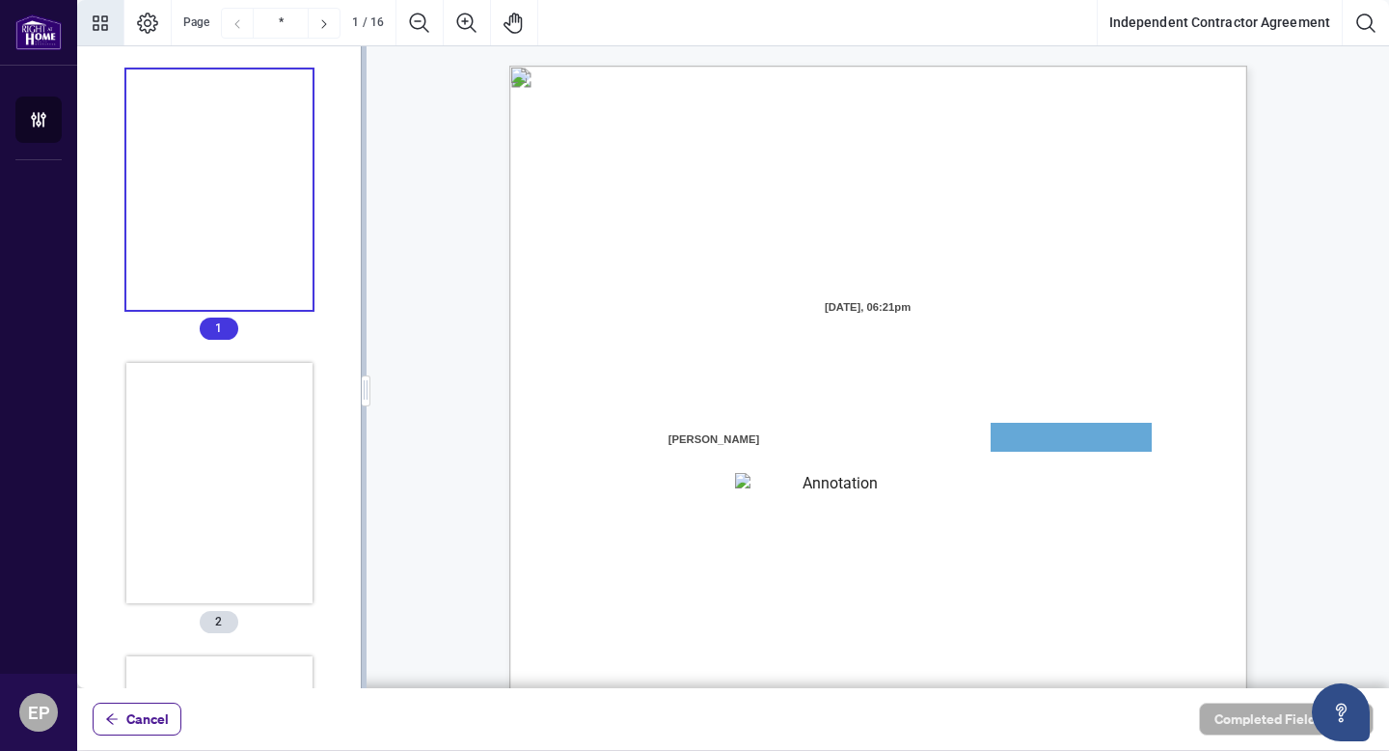
click at [108, 17] on icon "Thumbnails" at bounding box center [100, 23] width 23 height 23
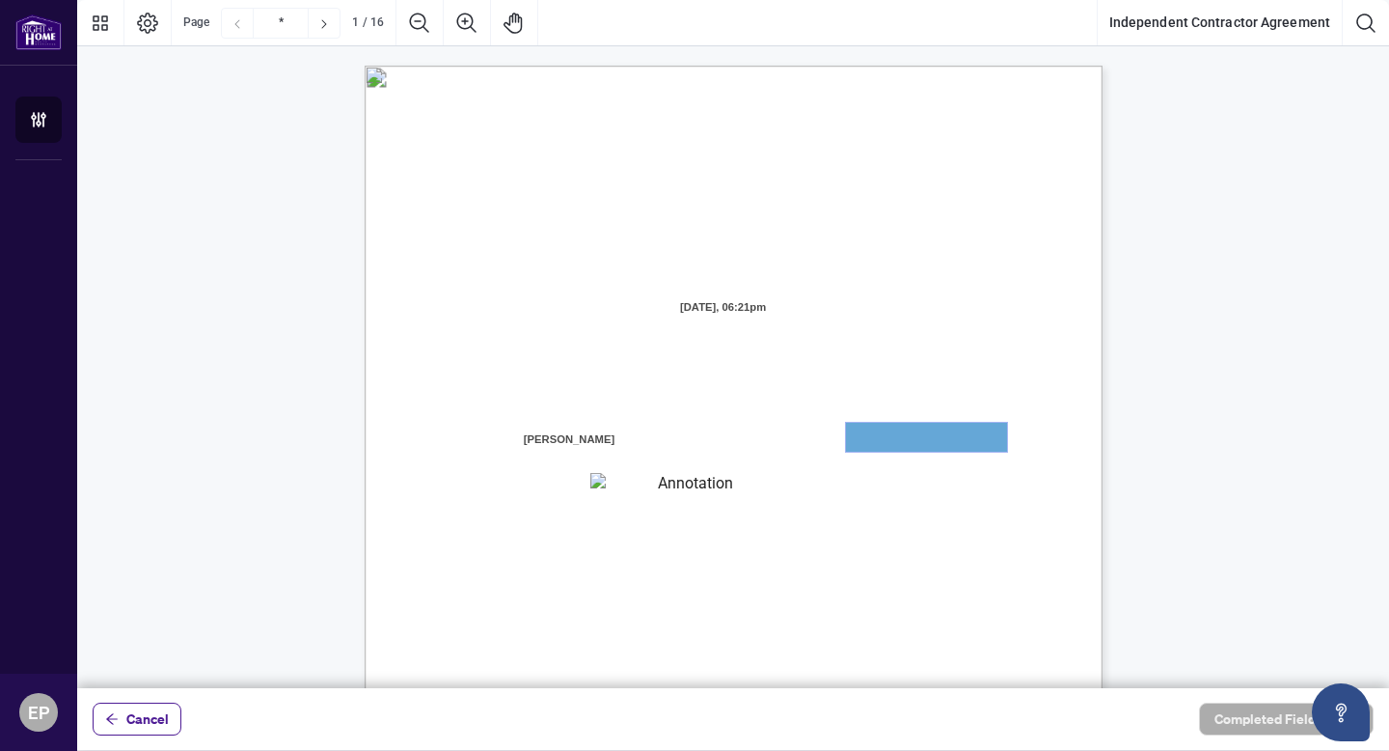
click at [865, 427] on textarea "01JXFR56RBW9B4NE74B50HY96A" at bounding box center [926, 437] width 161 height 29
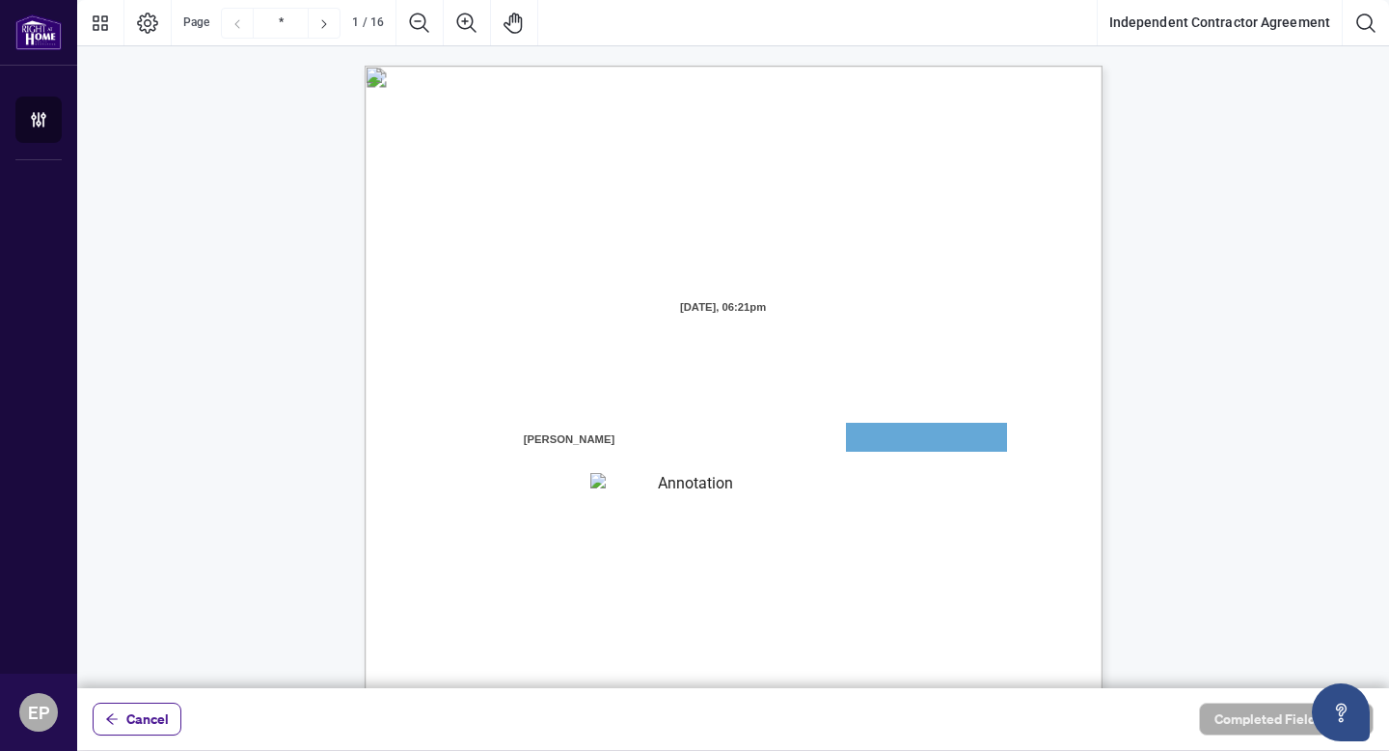
click at [627, 455] on span "the “Contractor” "you” or “your")" at bounding box center [541, 463] width 172 height 17
click at [871, 440] on textarea "01JXFR56RBW9B4NE74B50HY96A" at bounding box center [926, 437] width 160 height 29
click at [871, 440] on textarea "01JXFR56RBW9B4NE74B50HY96A" at bounding box center [926, 437] width 161 height 29
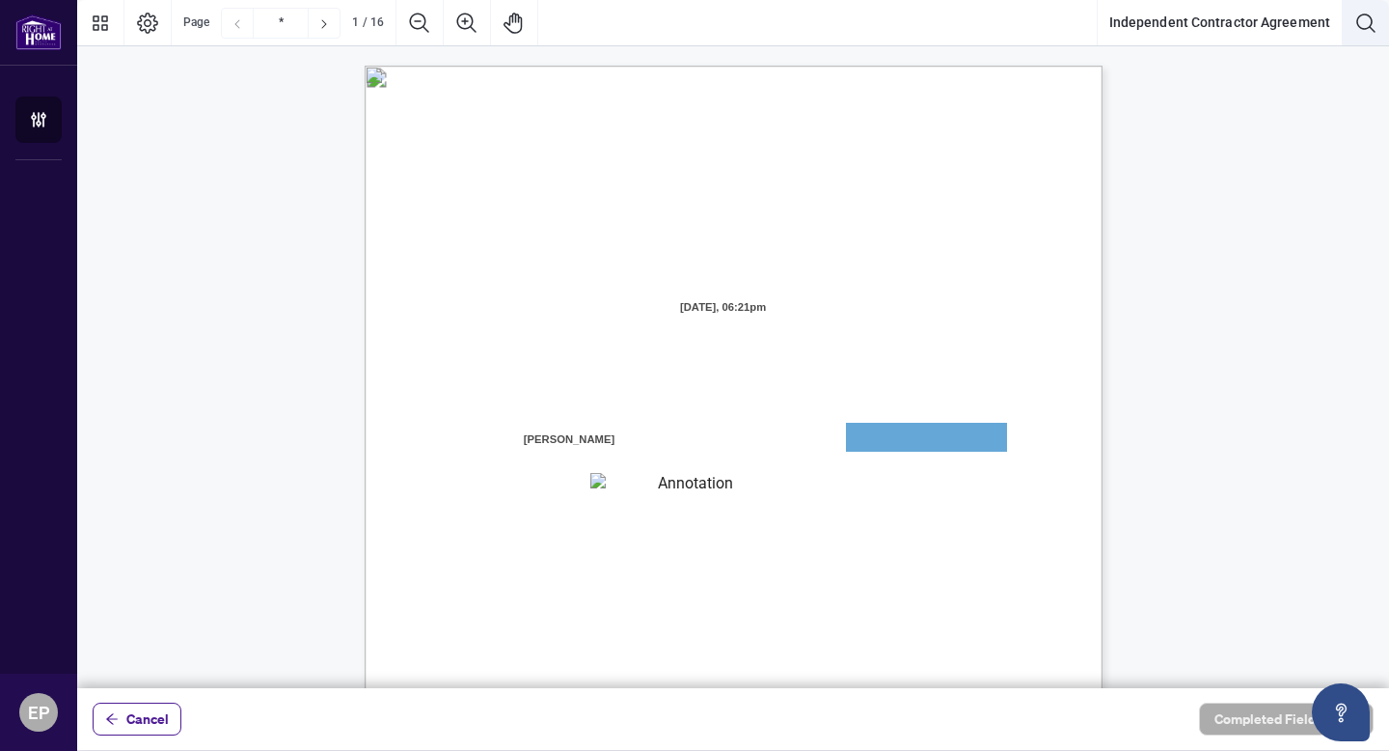
click at [1367, 31] on icon "Search Document" at bounding box center [1365, 23] width 23 height 23
click at [924, 446] on textarea "01JXFR56RBW9B4NE74B50HY96A" at bounding box center [926, 437] width 161 height 29
click at [710, 484] on textarea "01JXFR5G7WY784SRRAXFKCWCJR" at bounding box center [687, 486] width 195 height 26
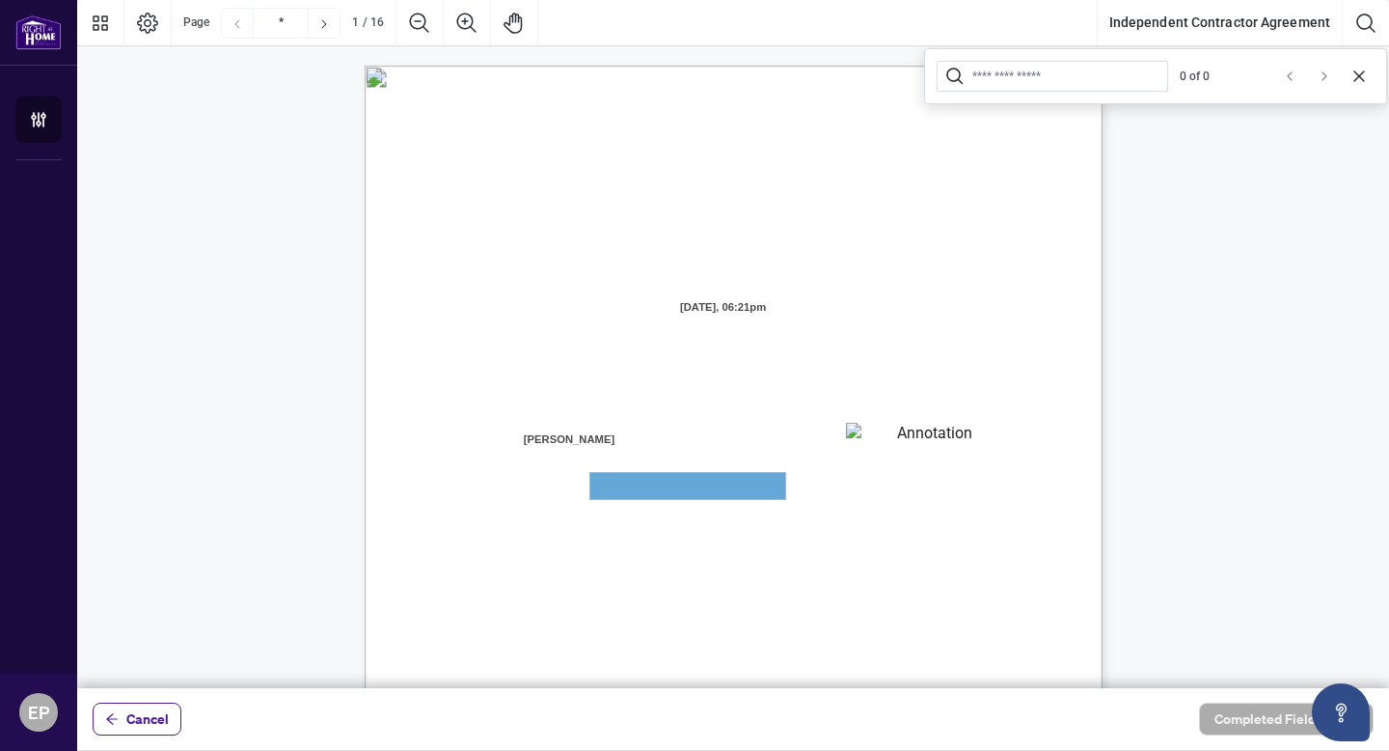
click at [710, 484] on textarea "01JXFR5G7WY784SRRAXFKCWCJR" at bounding box center [687, 486] width 195 height 26
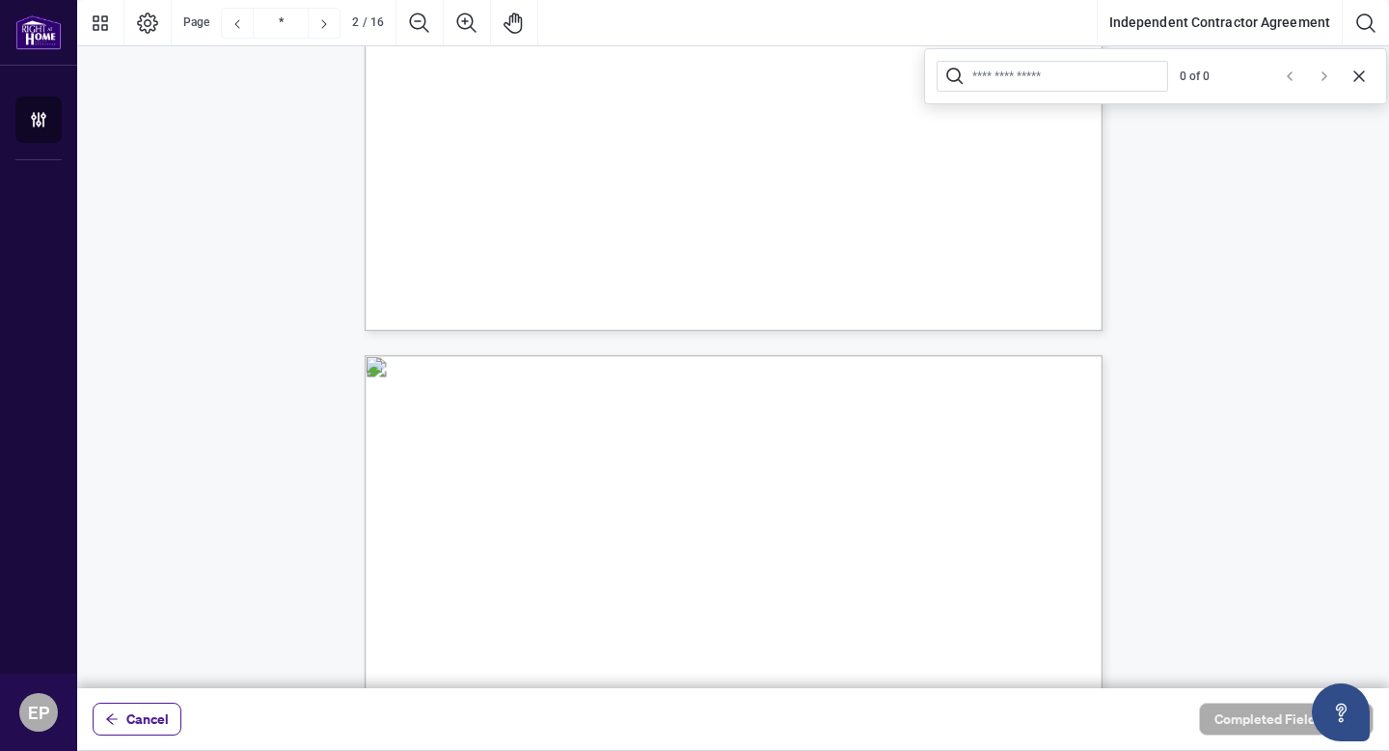
scroll to position [692, 0]
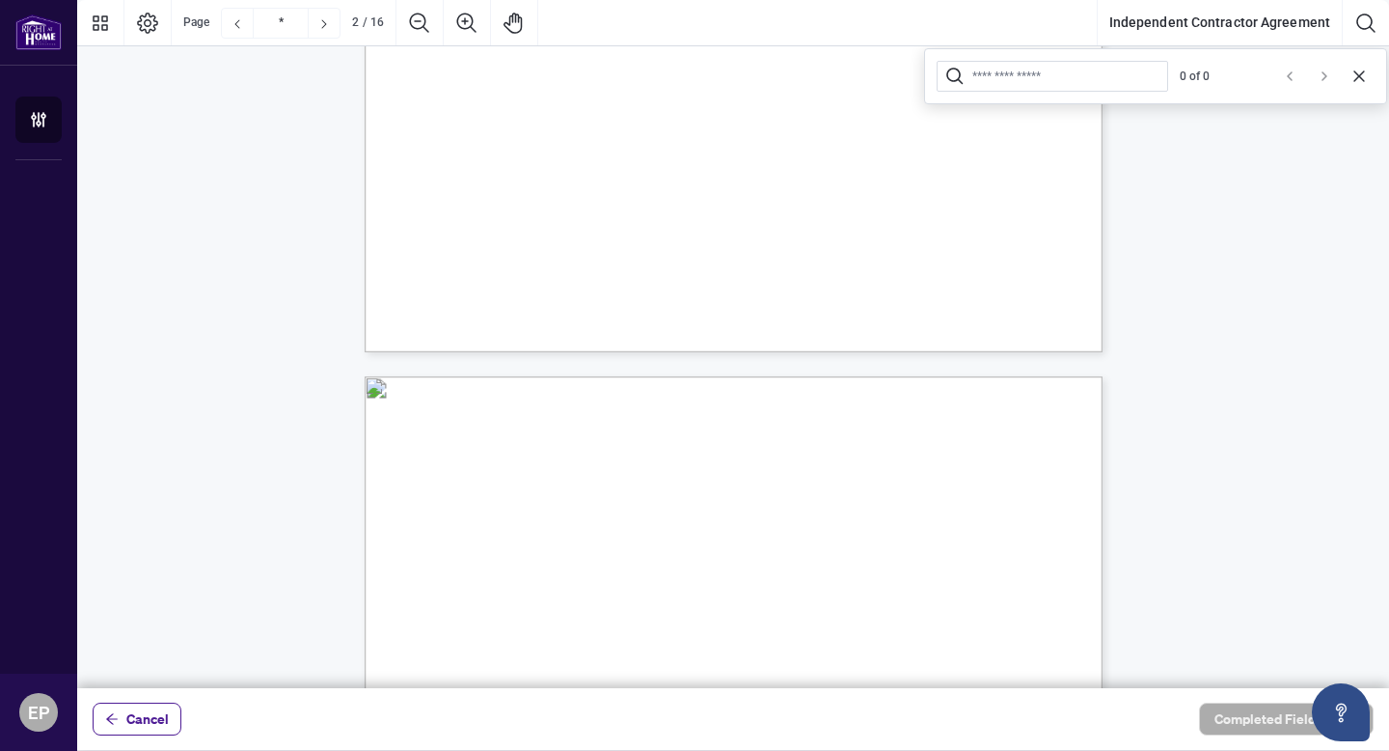
type input "*"
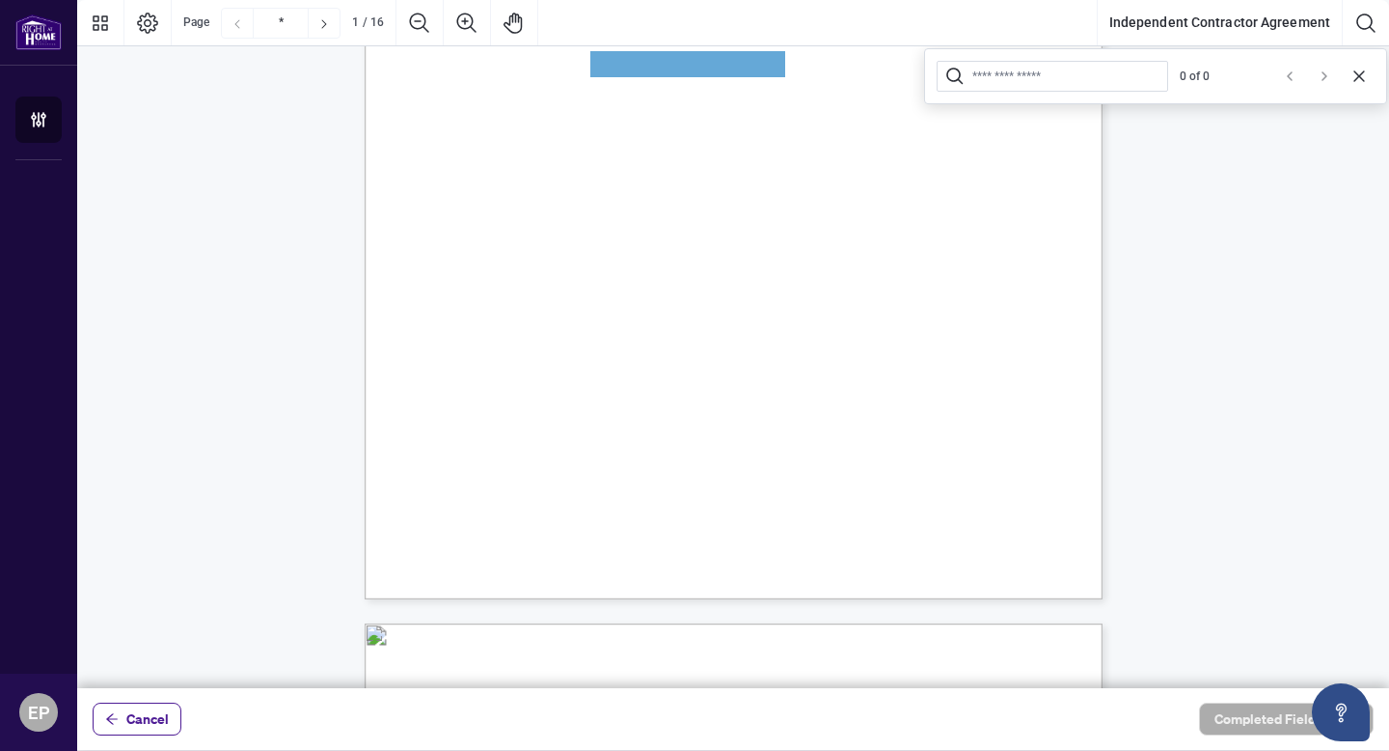
scroll to position [418, 0]
click at [1067, 73] on input "Search Document" at bounding box center [1065, 76] width 187 height 16
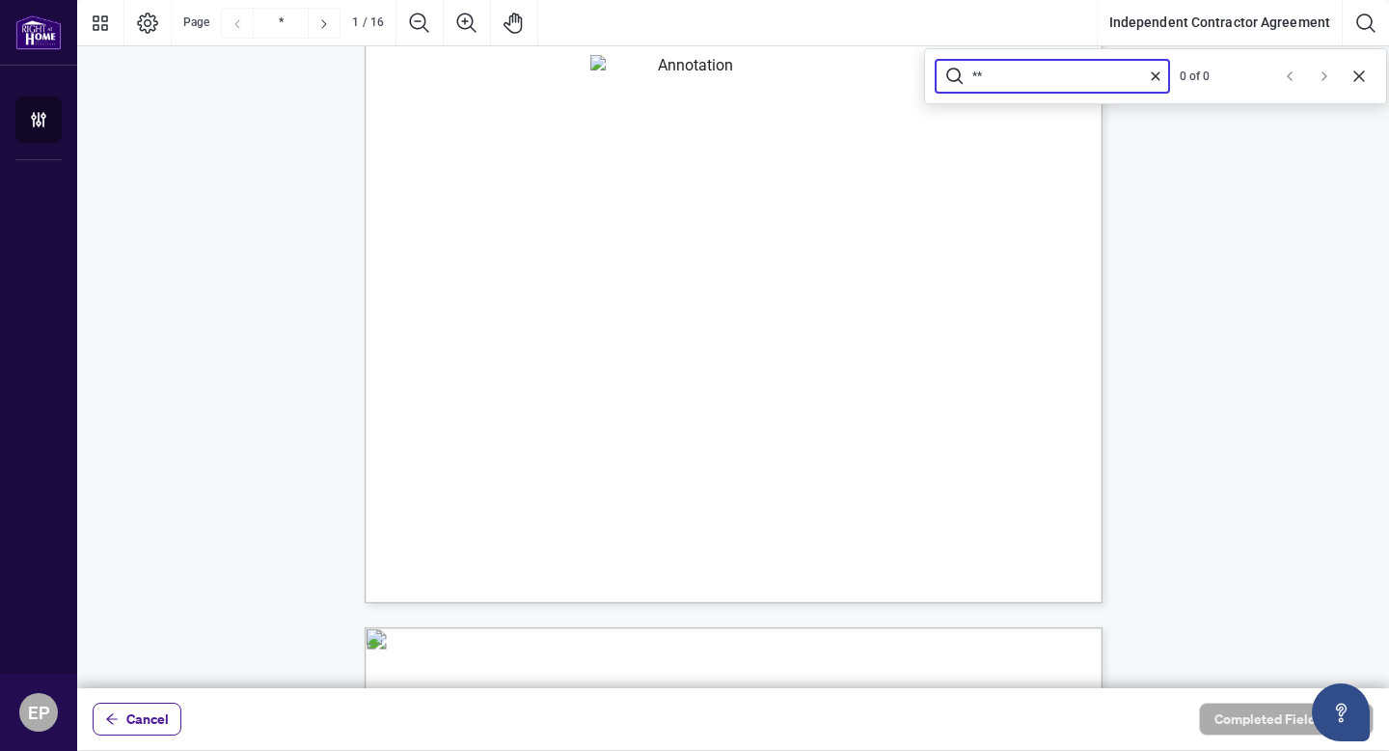
type input "*"
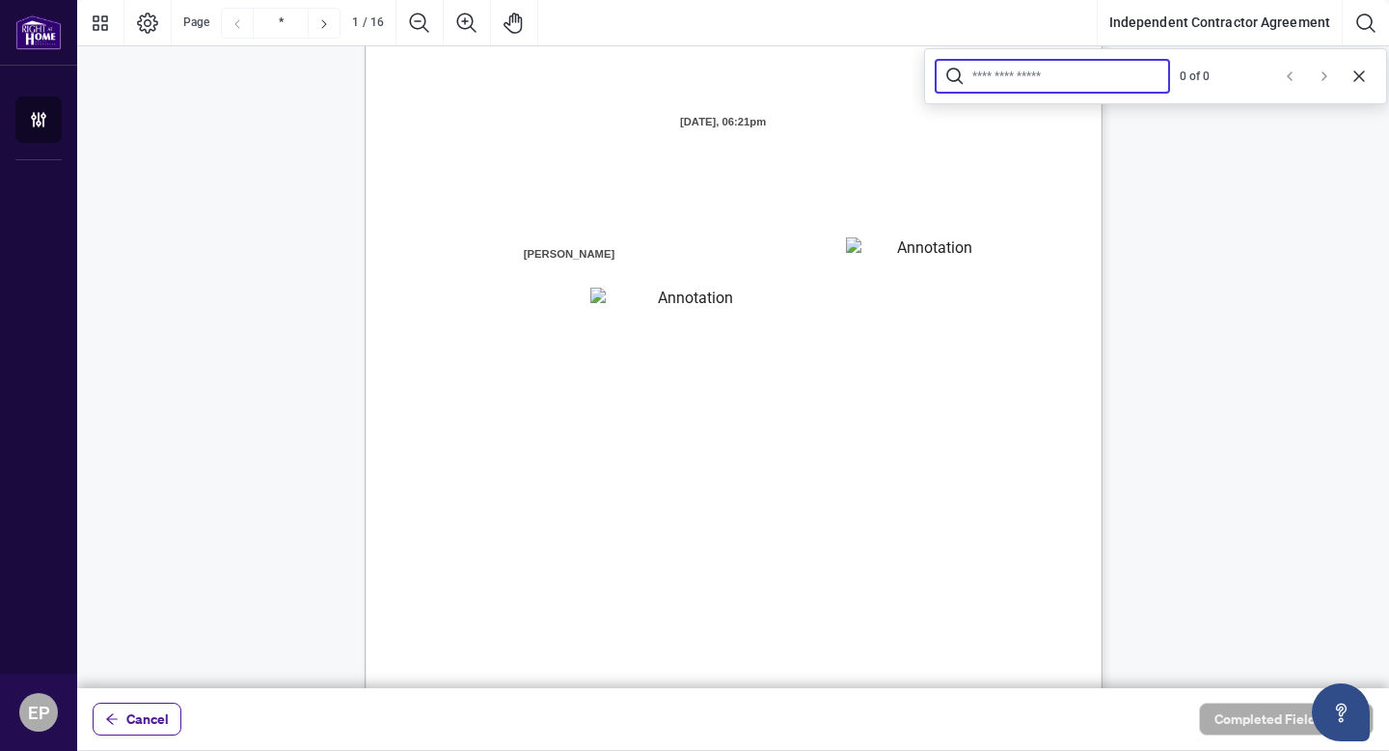
scroll to position [0, 0]
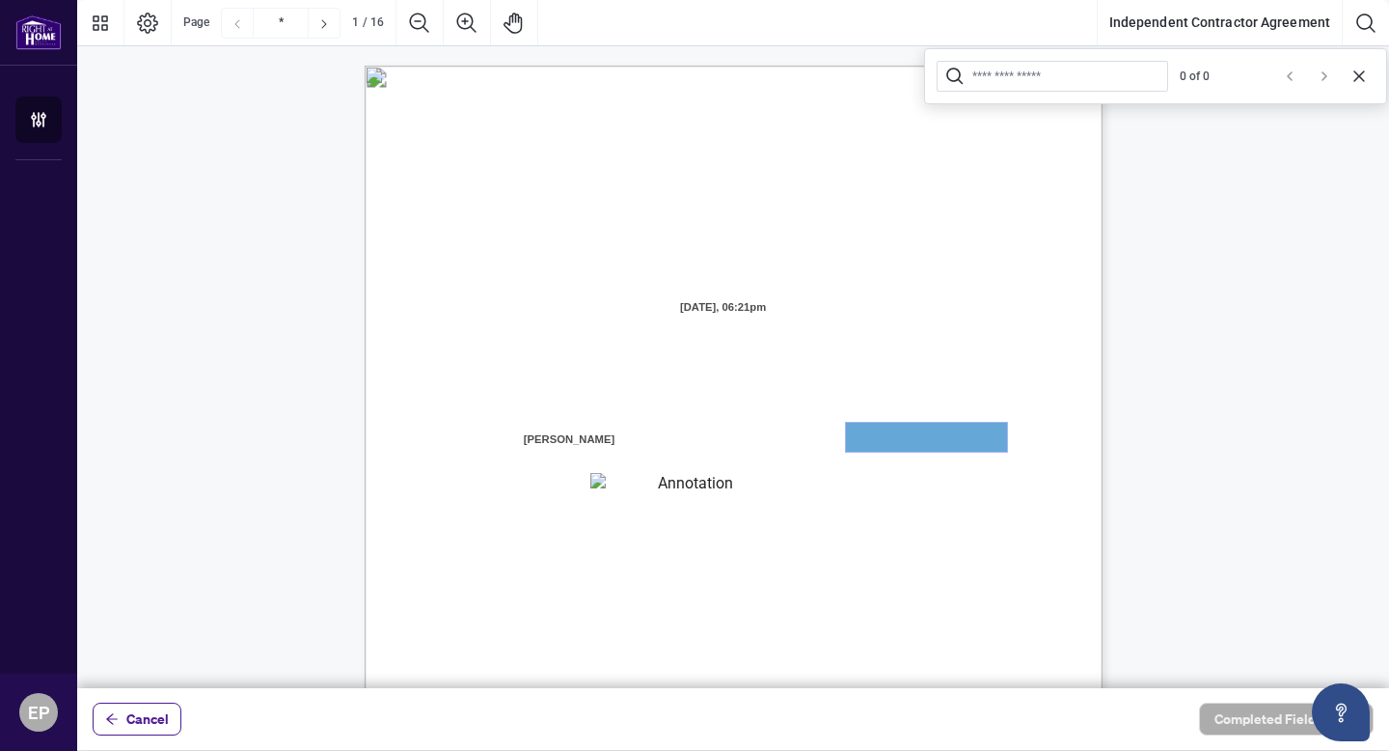
click at [853, 440] on textarea "01JXFR56RBW9B4NE74B50HY96A" at bounding box center [926, 437] width 161 height 29
click at [853, 443] on textarea "01JXFR56RBW9B4NE74B50HY96A" at bounding box center [926, 437] width 161 height 29
click at [877, 436] on textarea "01JXFR56RBW9B4NE74B50HY96A" at bounding box center [926, 437] width 161 height 29
click at [136, 721] on span "Cancel" at bounding box center [147, 718] width 42 height 31
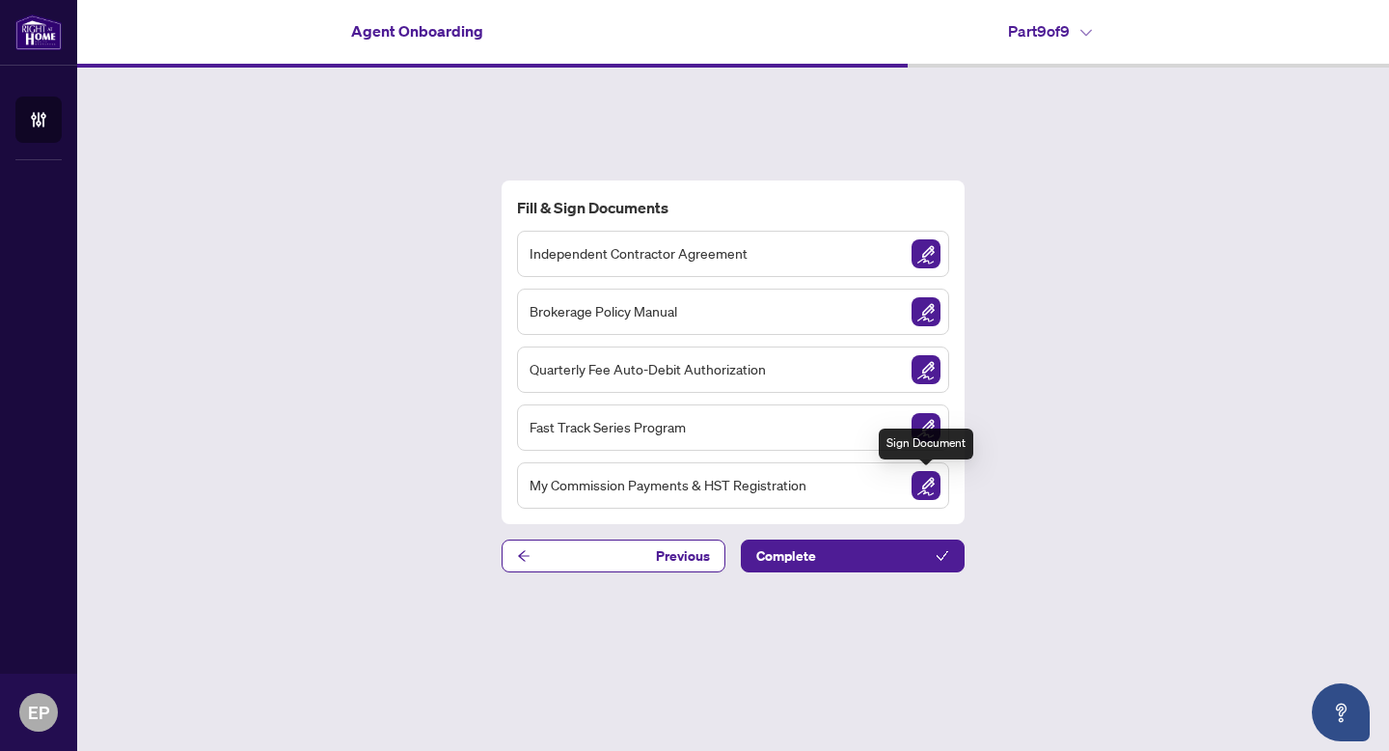
click at [917, 477] on img "Sign Document" at bounding box center [926, 485] width 29 height 29
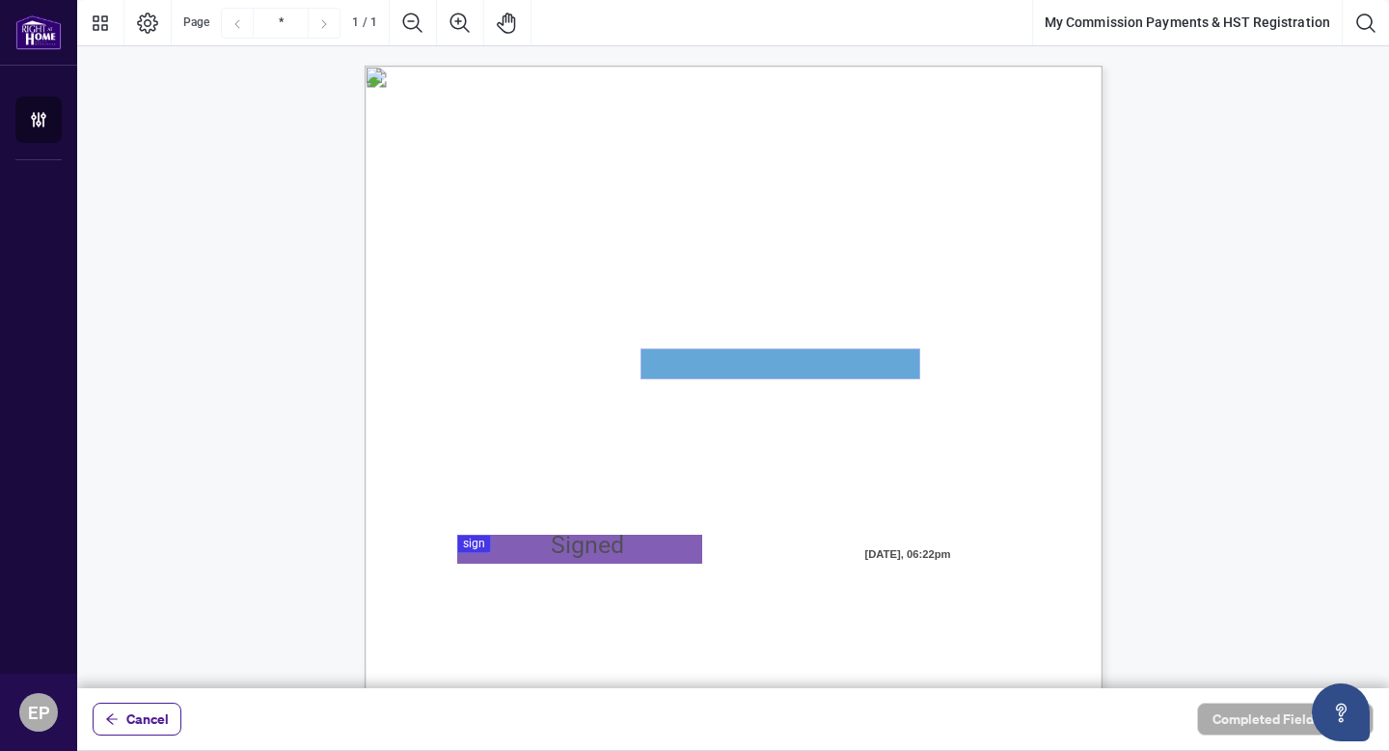
click at [724, 364] on textarea "01JYSKAFNP7KT963GEJ3KVZWMN" at bounding box center [781, 363] width 278 height 29
click at [150, 725] on span "Cancel" at bounding box center [147, 718] width 42 height 31
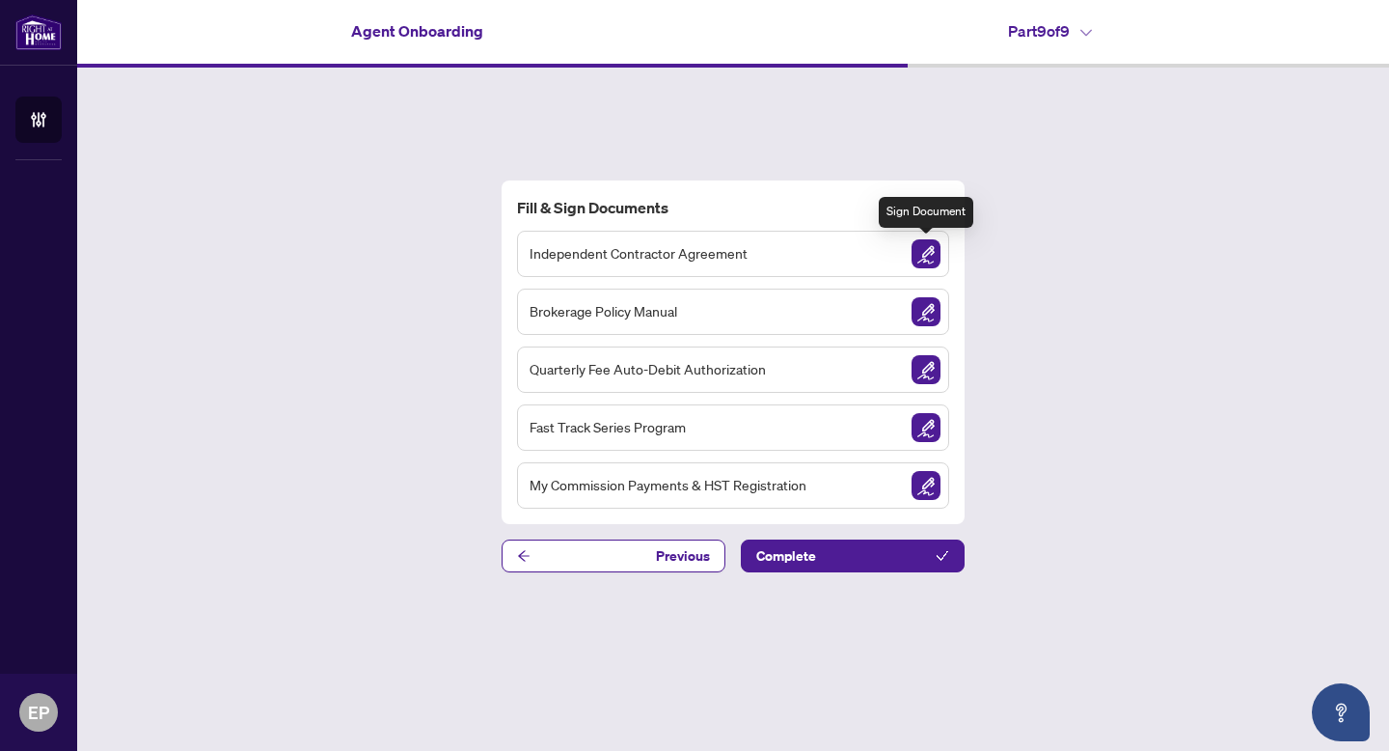
click at [927, 243] on img "Sign Document" at bounding box center [926, 253] width 29 height 29
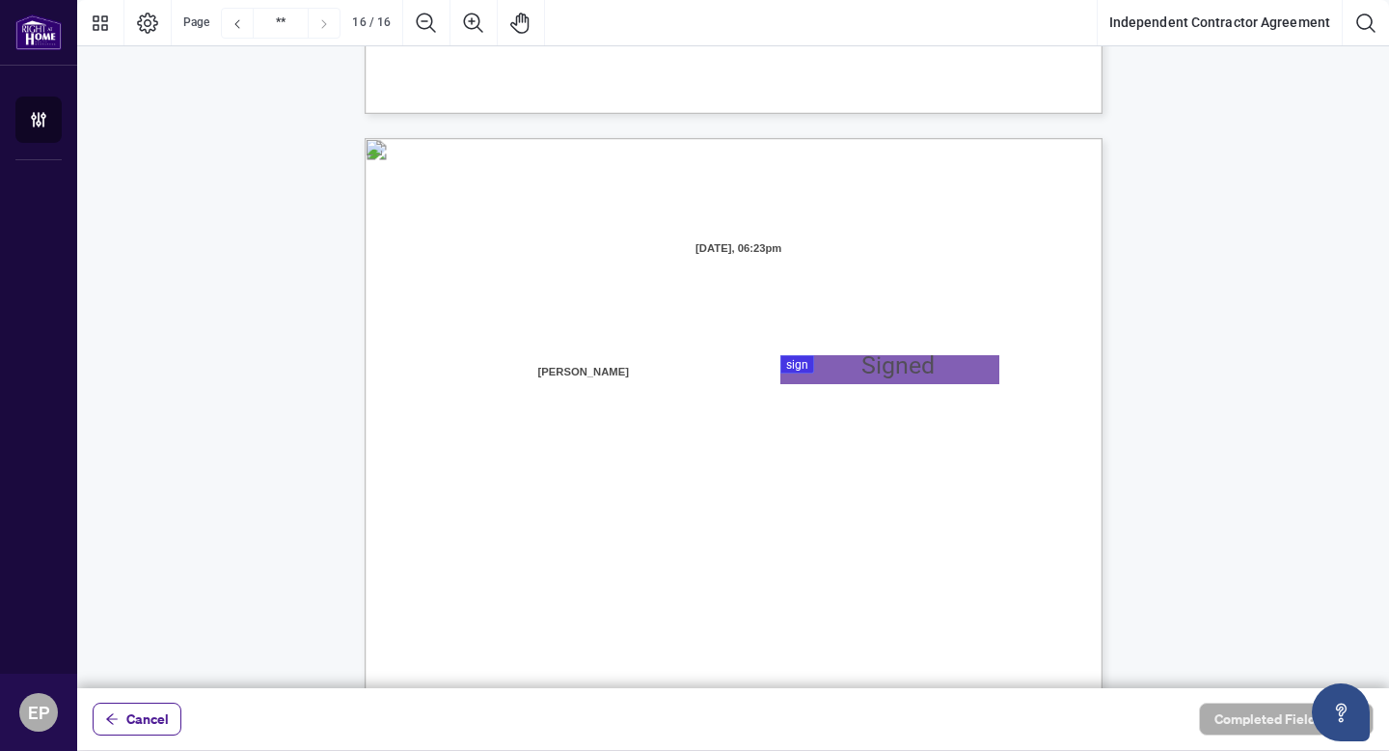
scroll to position [14616, 0]
click at [795, 361] on div at bounding box center [733, 344] width 1312 height 688
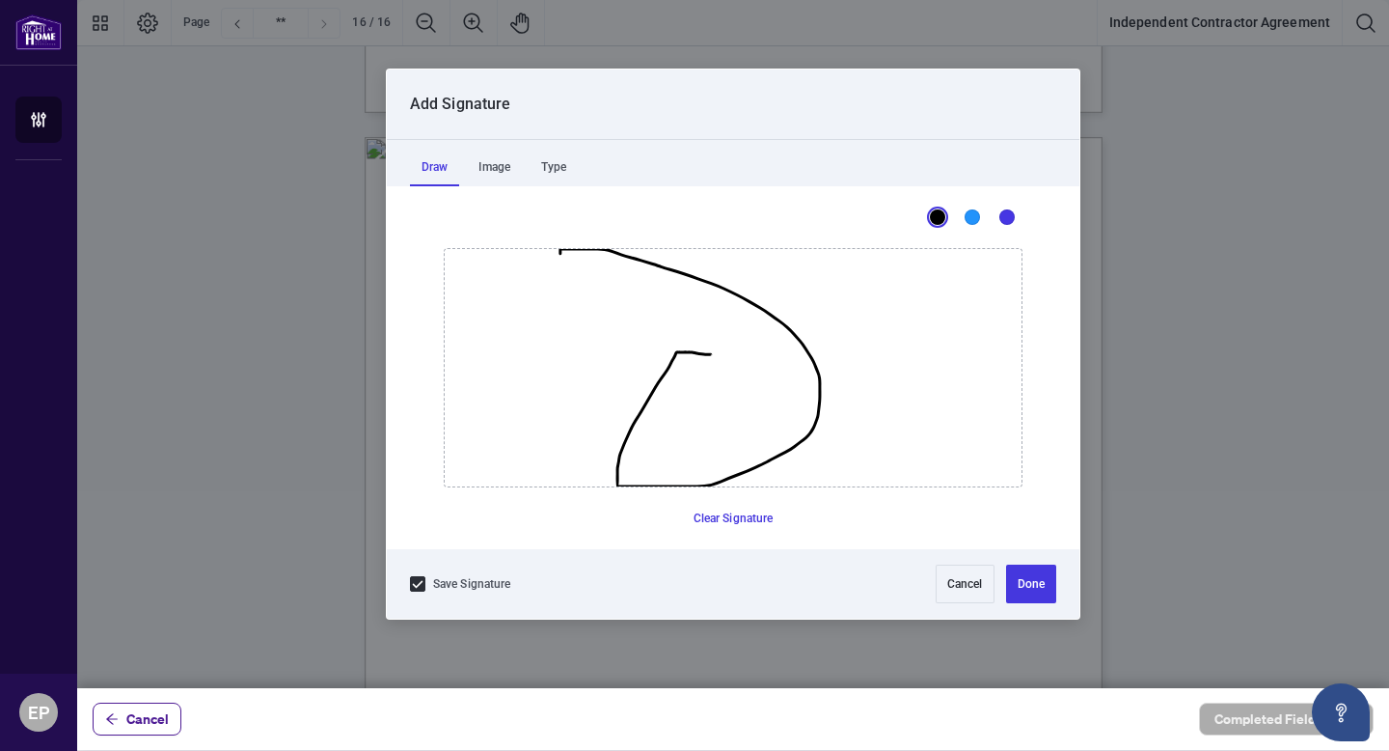
drag, startPoint x: 710, startPoint y: 354, endPoint x: 576, endPoint y: 282, distance: 152.4
click at [576, 282] on icon "Drawing canvas" at bounding box center [733, 367] width 577 height 237
click at [717, 519] on button "Clear Signature" at bounding box center [734, 518] width 96 height 31
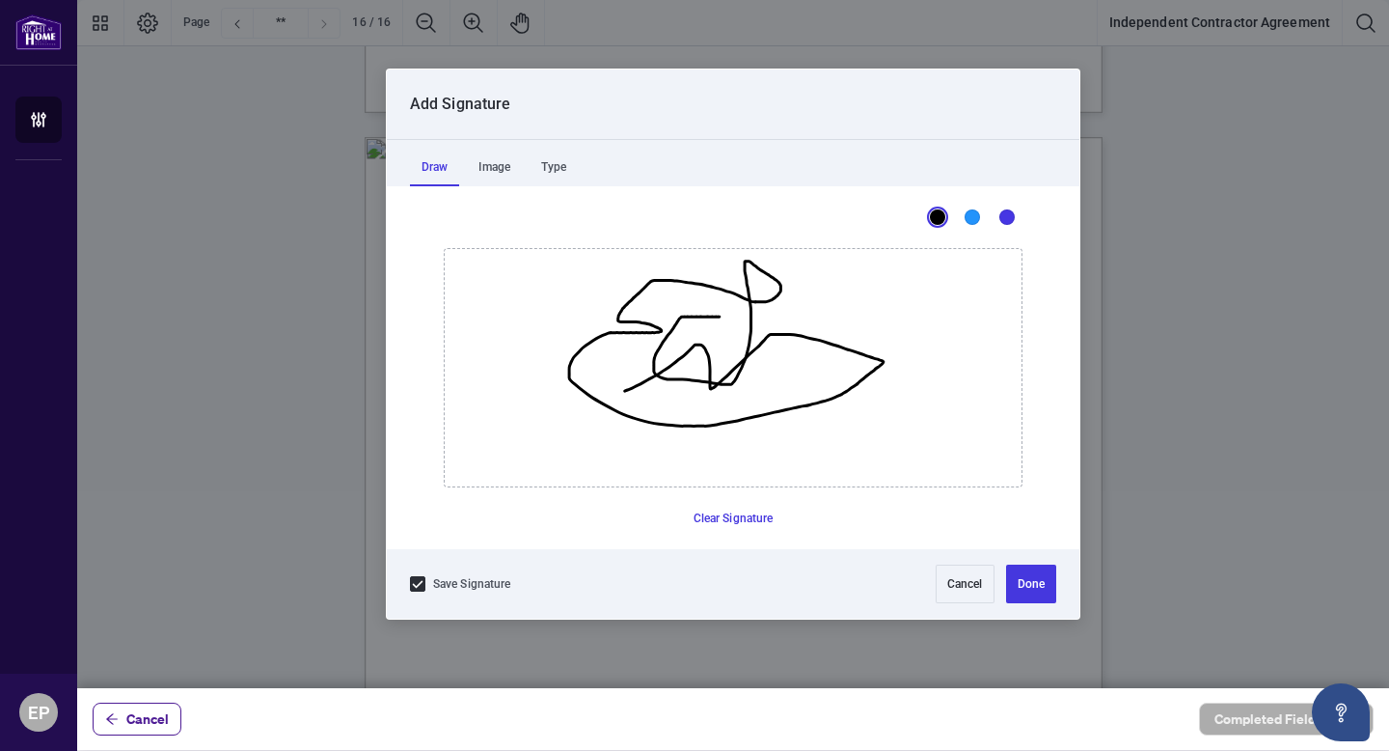
drag, startPoint x: 719, startPoint y: 316, endPoint x: 577, endPoint y: 374, distance: 153.2
click at [580, 380] on icon "Drawing canvas" at bounding box center [733, 367] width 577 height 237
click at [709, 514] on button "Clear Signature" at bounding box center [734, 518] width 96 height 31
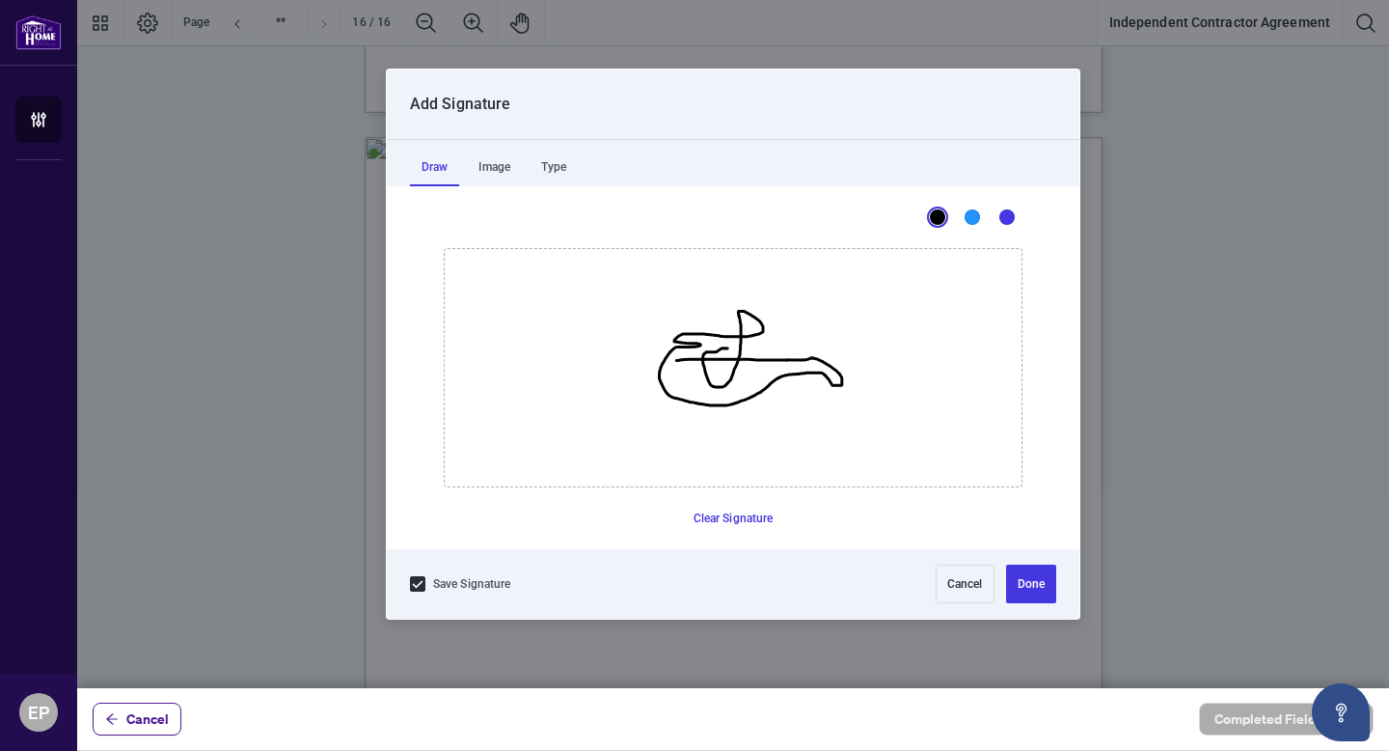
drag, startPoint x: 727, startPoint y: 347, endPoint x: 628, endPoint y: 368, distance: 101.4
click at [628, 368] on icon "Drawing canvas" at bounding box center [733, 367] width 577 height 237
click at [1026, 587] on button "Done" at bounding box center [1031, 583] width 50 height 39
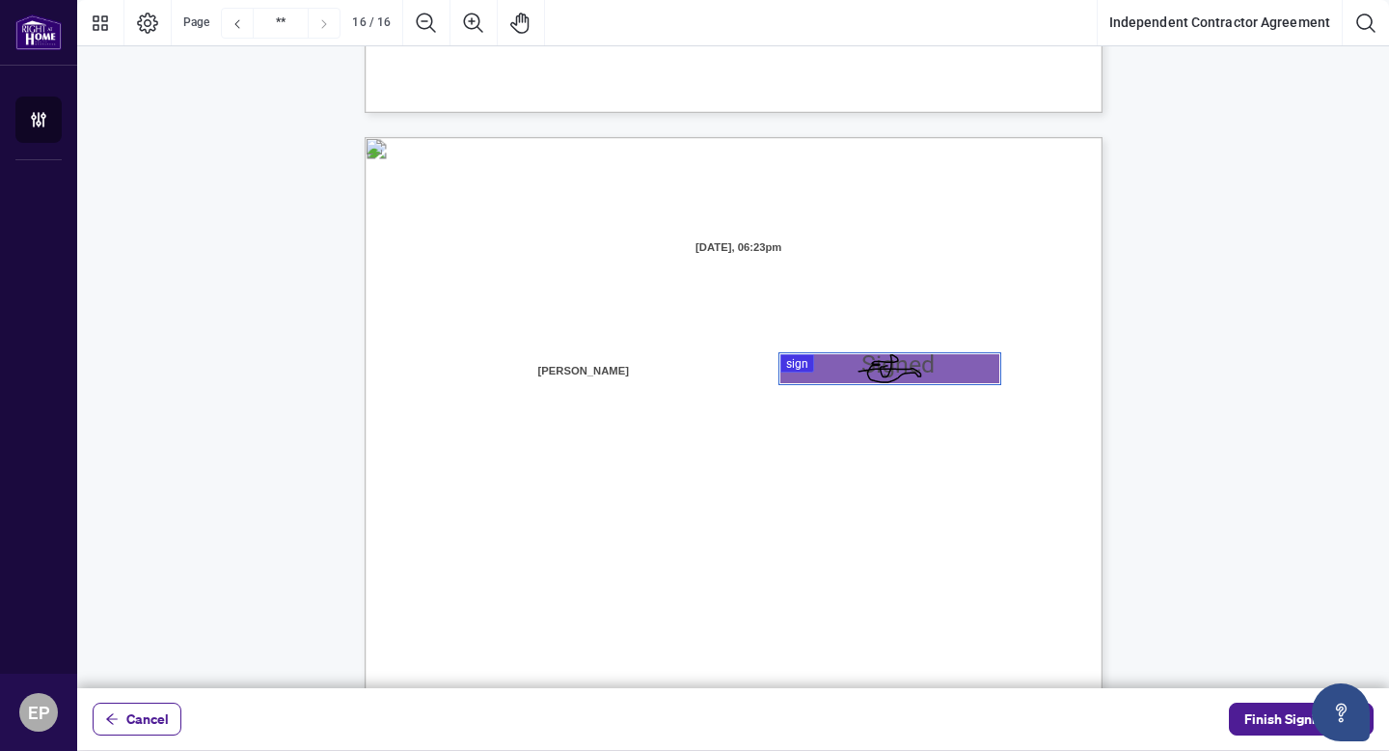
scroll to position [14700, 0]
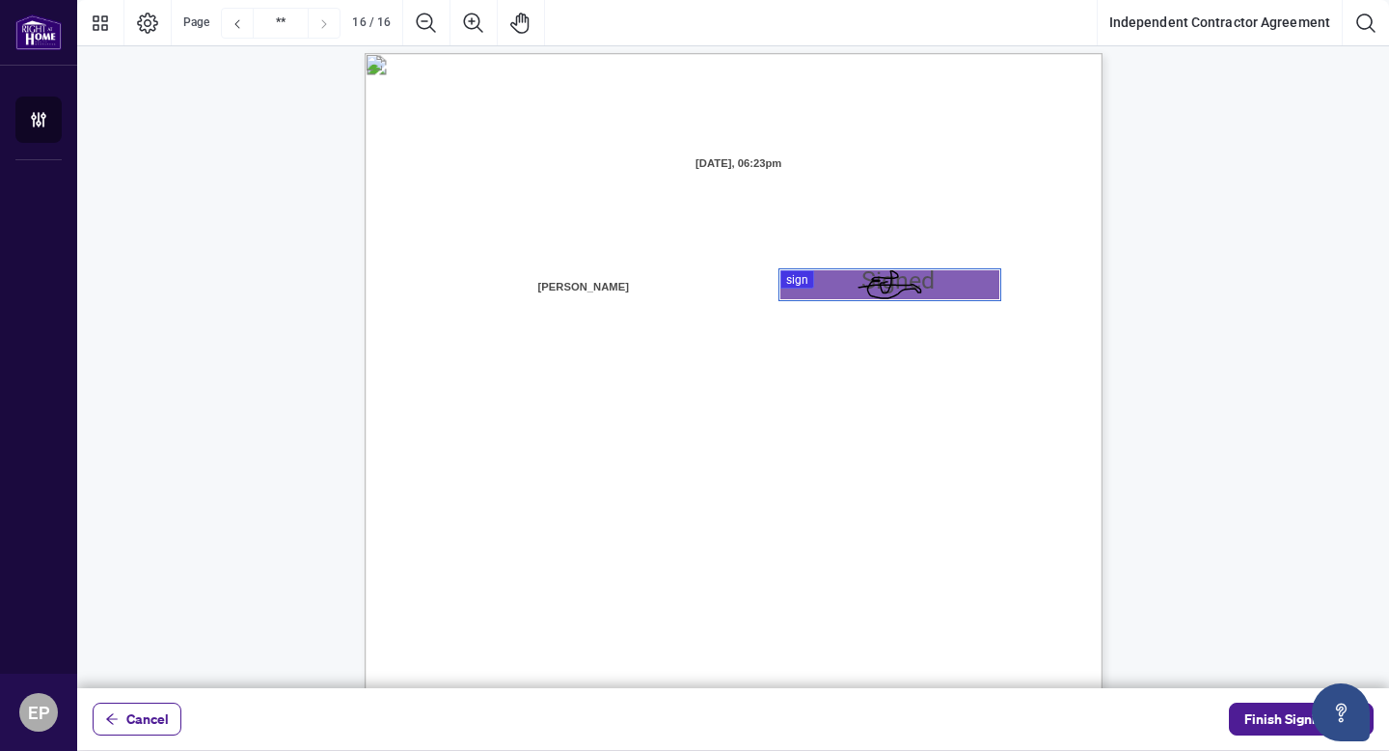
click at [485, 391] on span "Name:" at bounding box center [468, 399] width 33 height 17
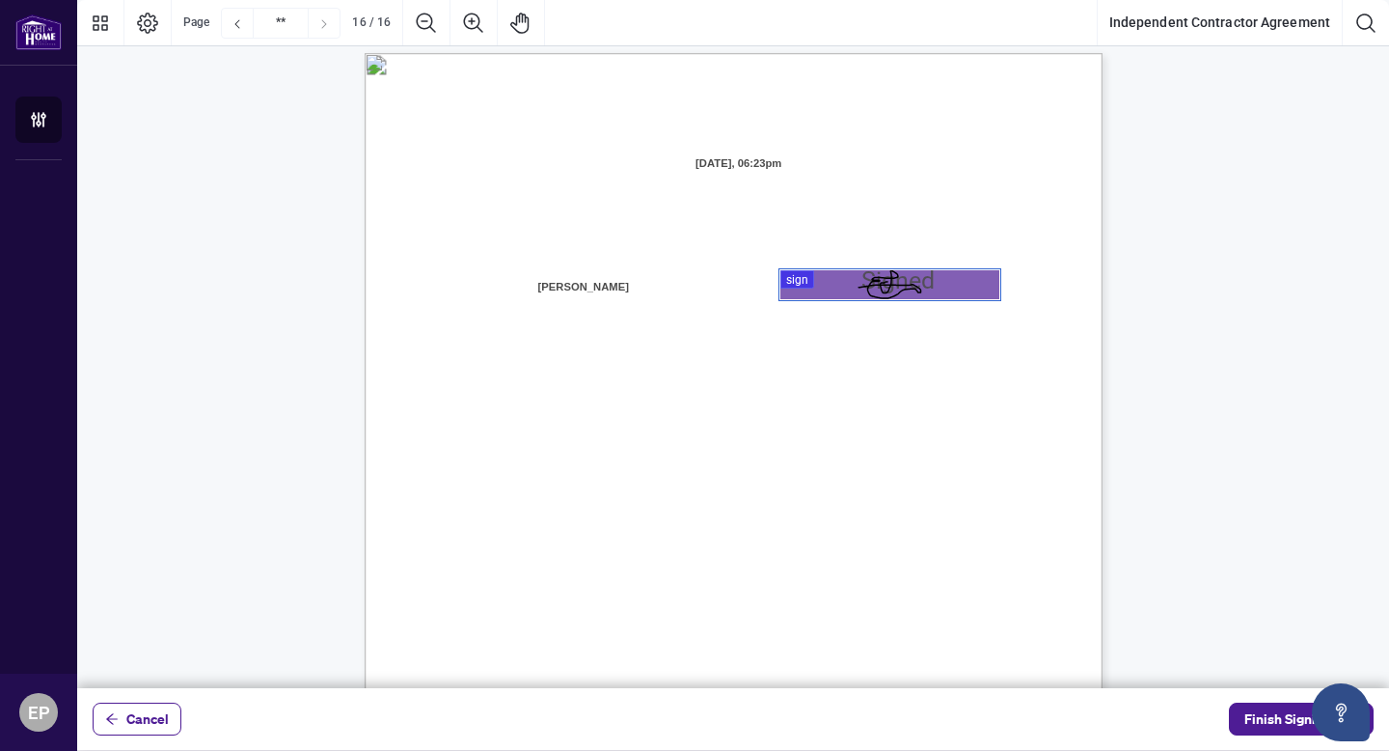
click at [485, 393] on span "Name:" at bounding box center [468, 399] width 33 height 17
click at [485, 396] on span "Name:" at bounding box center [468, 399] width 33 height 17
click at [1253, 728] on span "Finish Signing" at bounding box center [1287, 718] width 87 height 31
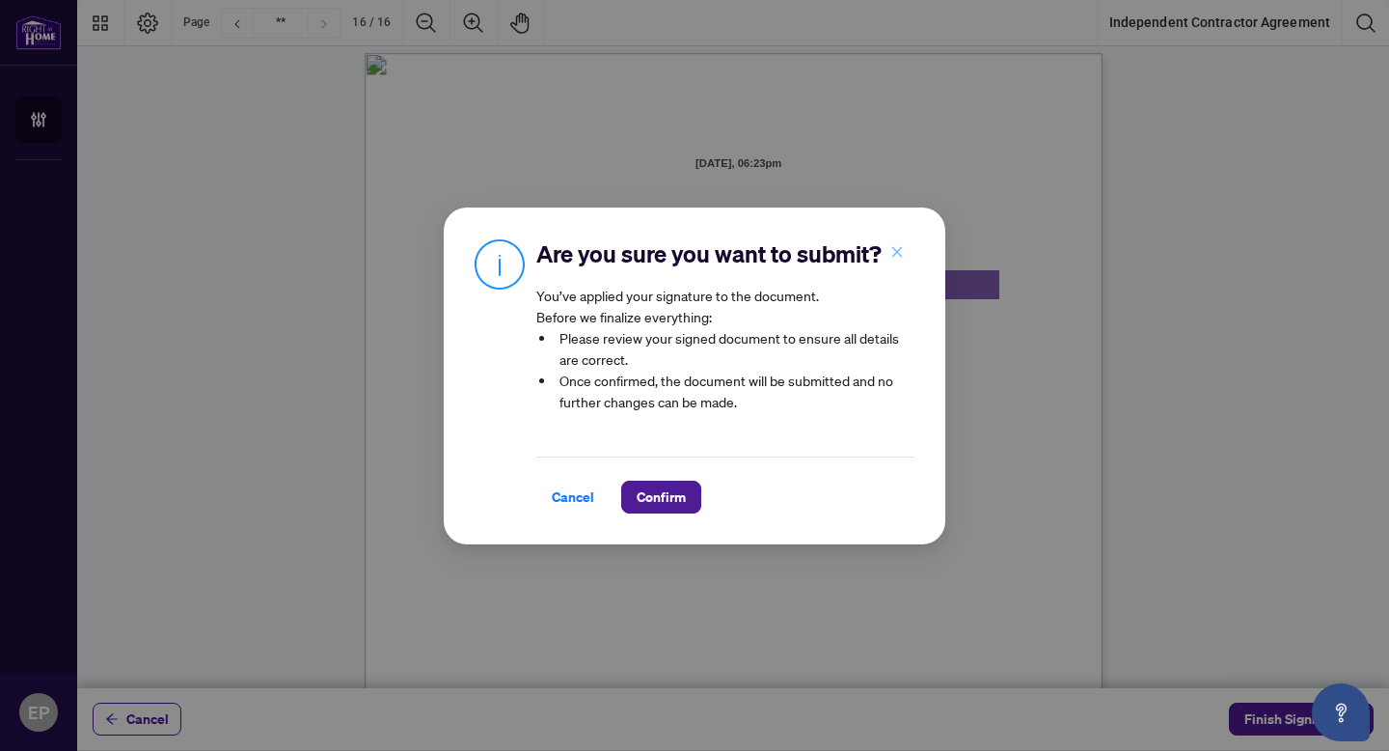
click at [896, 254] on icon "close" at bounding box center [897, 252] width 14 height 14
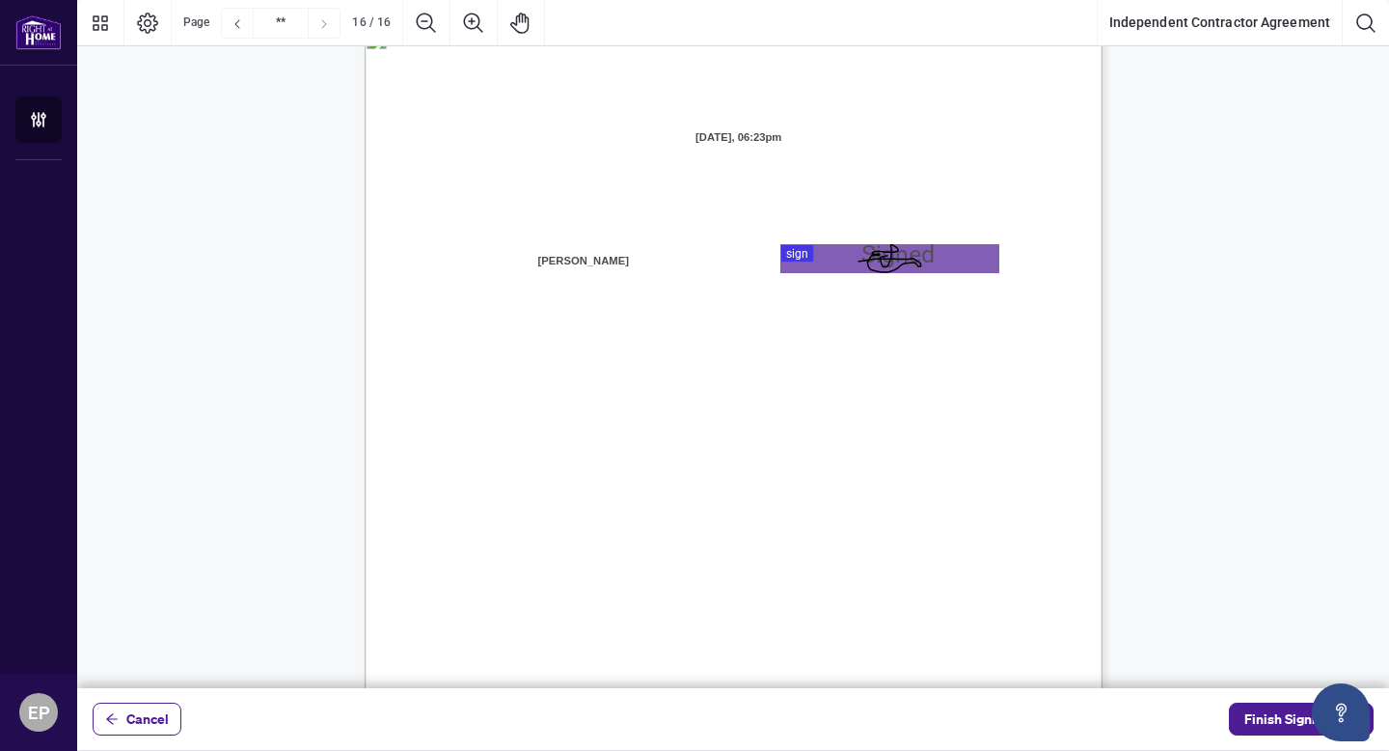
scroll to position [14719, 0]
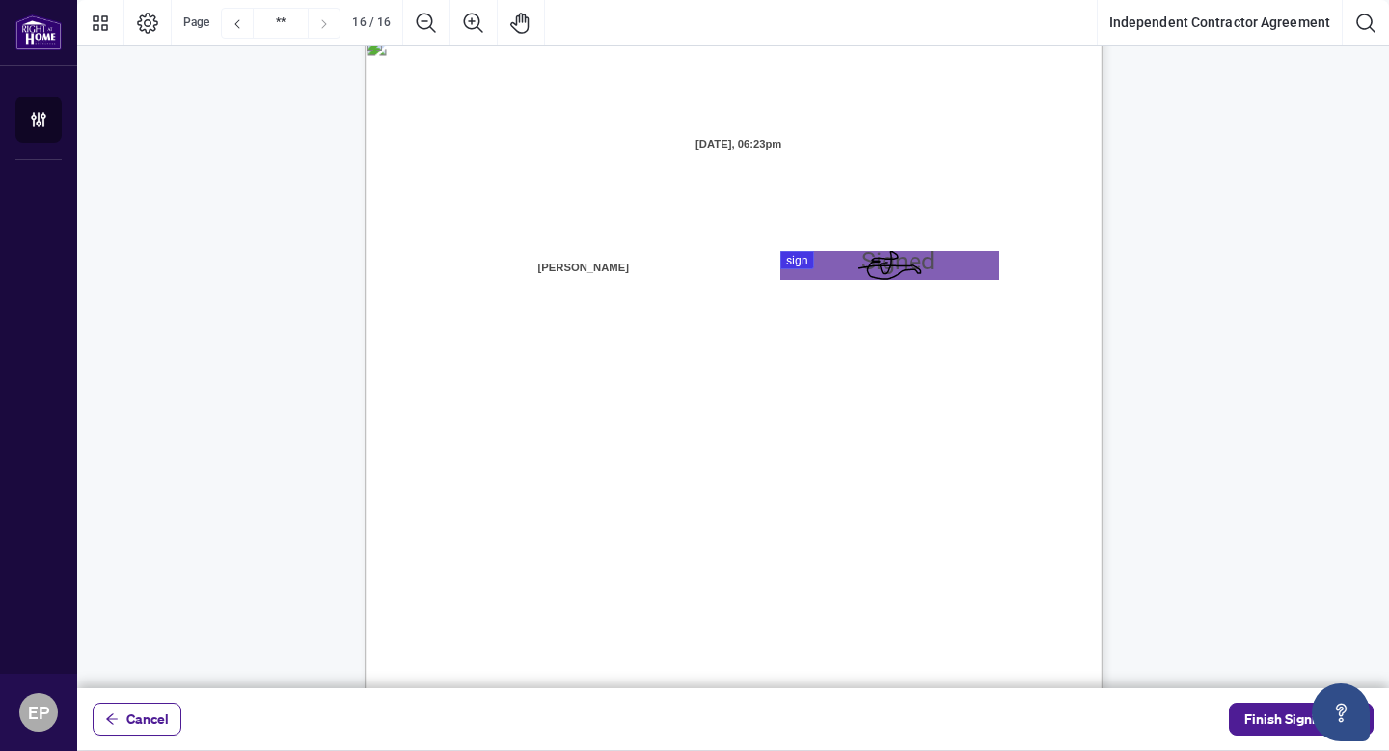
click at [551, 359] on div "IN WITNESS WHEREOF, the parties hereto, having read and understood the entire A…" at bounding box center [826, 631] width 922 height 1194
click at [485, 386] on span "Name:" at bounding box center [468, 379] width 33 height 17
click at [862, 257] on div "Page 16" at bounding box center [890, 265] width 64 height 29
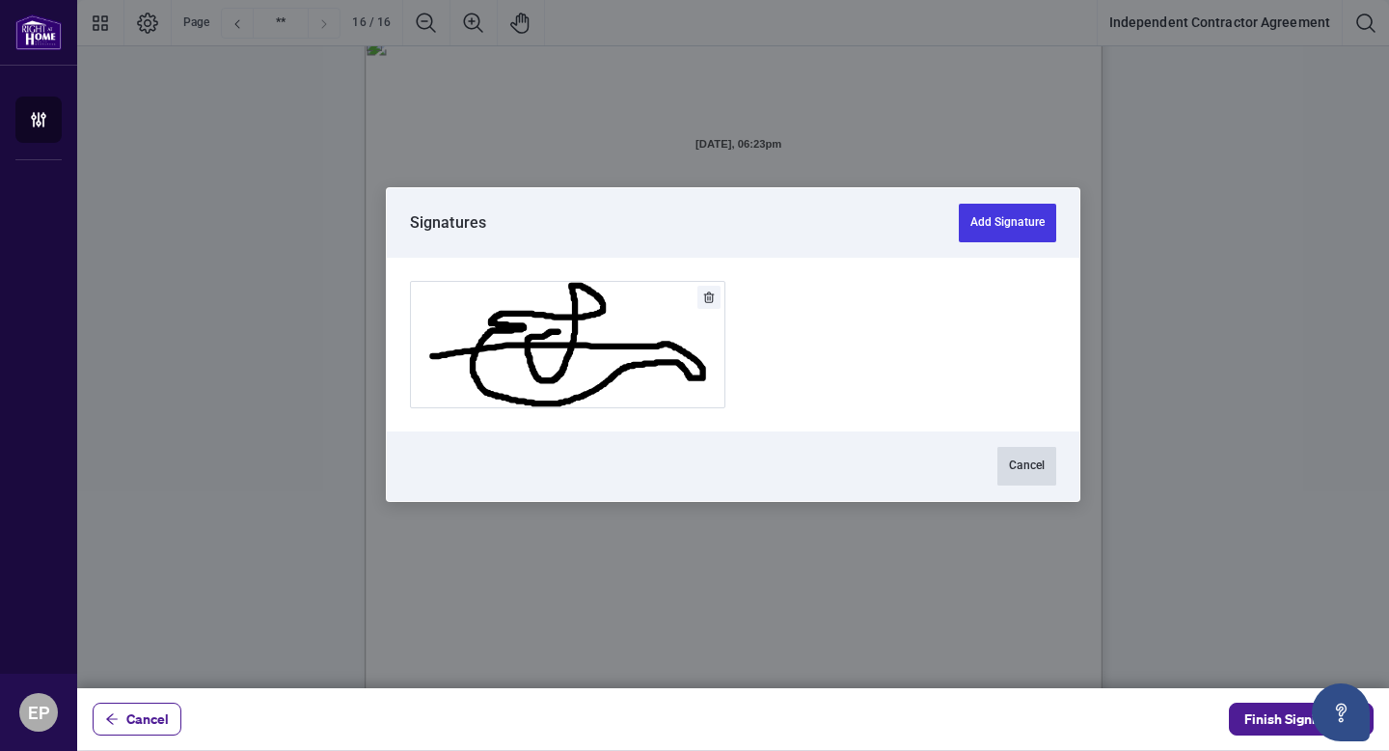
click at [1030, 458] on button "Cancel" at bounding box center [1026, 466] width 59 height 39
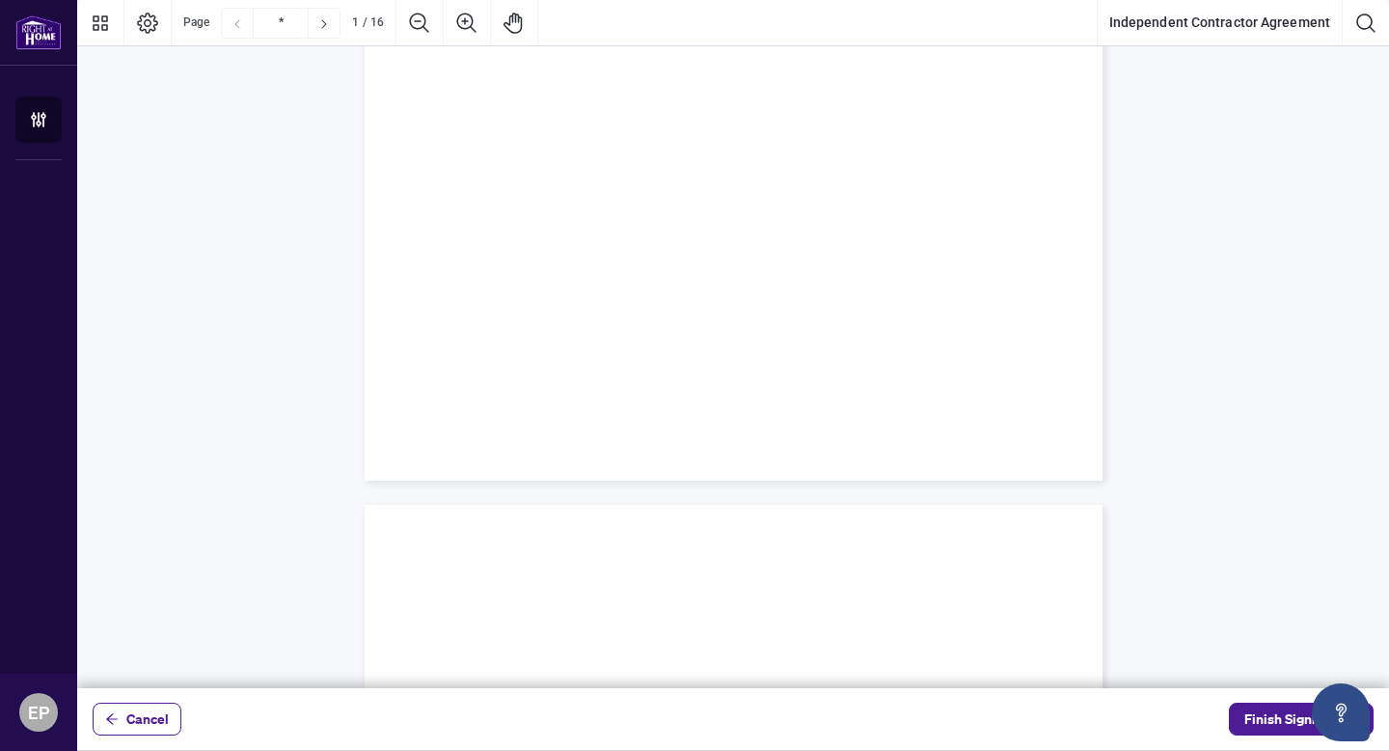
type input "*"
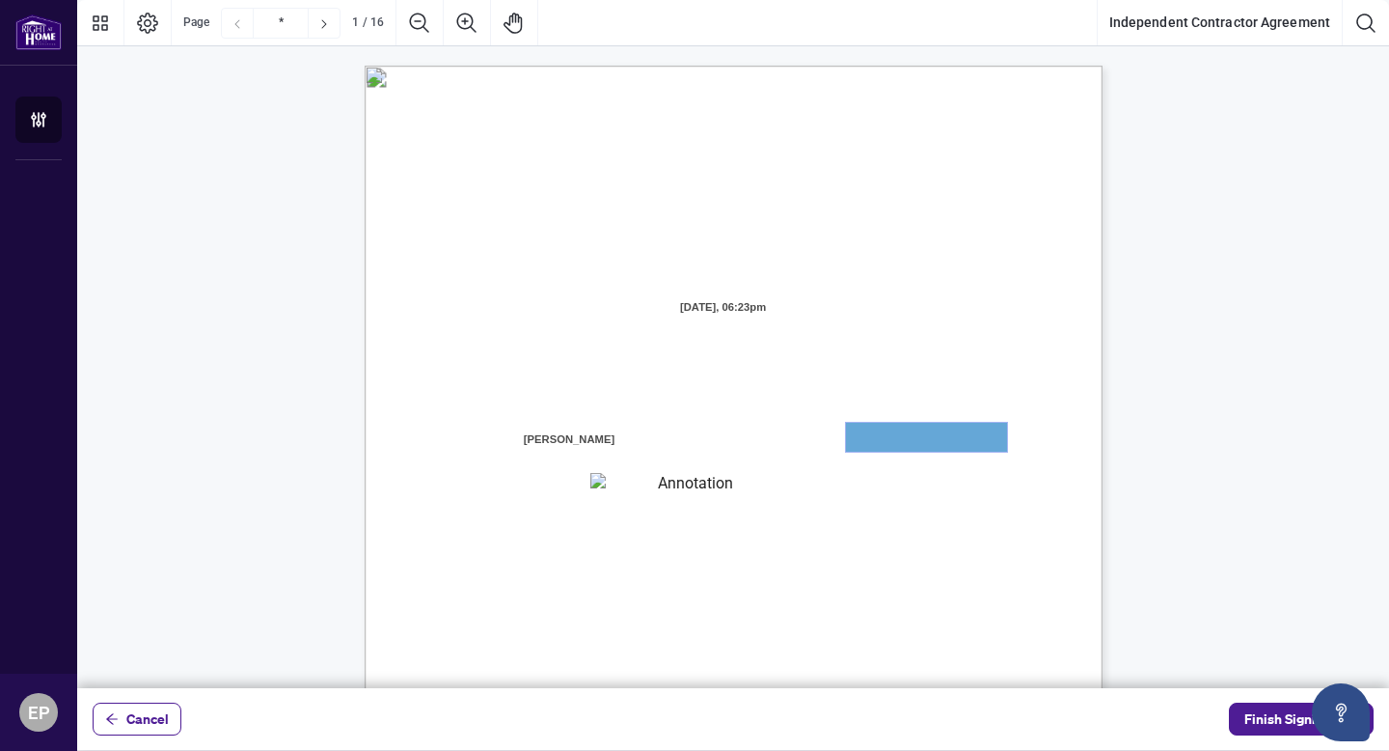
click at [907, 442] on textarea "01JXFR56RBW9B4NE74B50HY96A" at bounding box center [926, 437] width 161 height 29
